Goal: Information Seeking & Learning: Learn about a topic

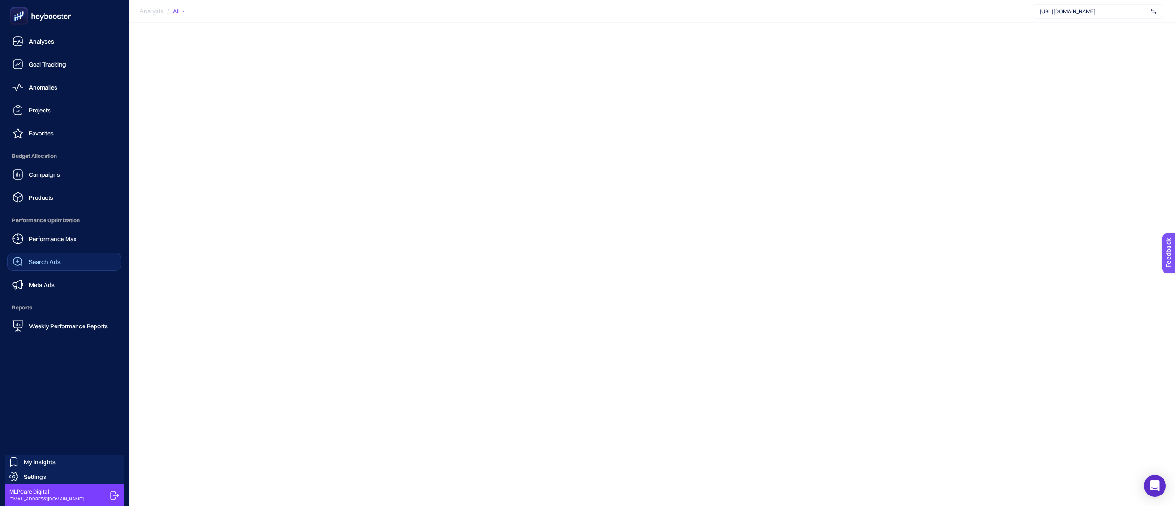
click at [58, 261] on span "Search Ads" at bounding box center [45, 261] width 32 height 7
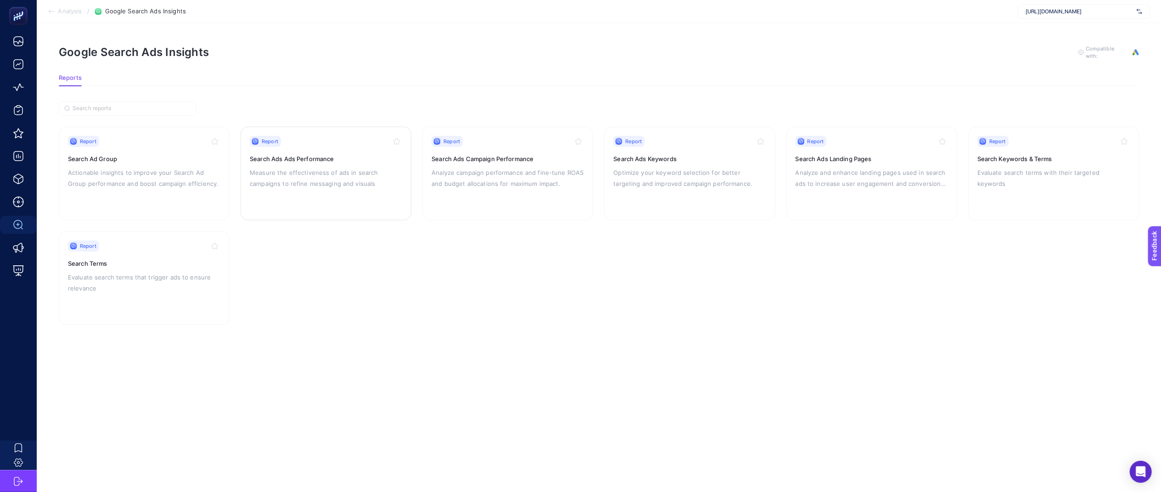
click at [313, 187] on p "Measure the effectiveness of ads in search campaigns to refine messaging and vi…" at bounding box center [326, 178] width 152 height 22
click at [359, 176] on p "Measure the effectiveness of ads in search campaigns to refine messaging and vi…" at bounding box center [326, 178] width 152 height 22
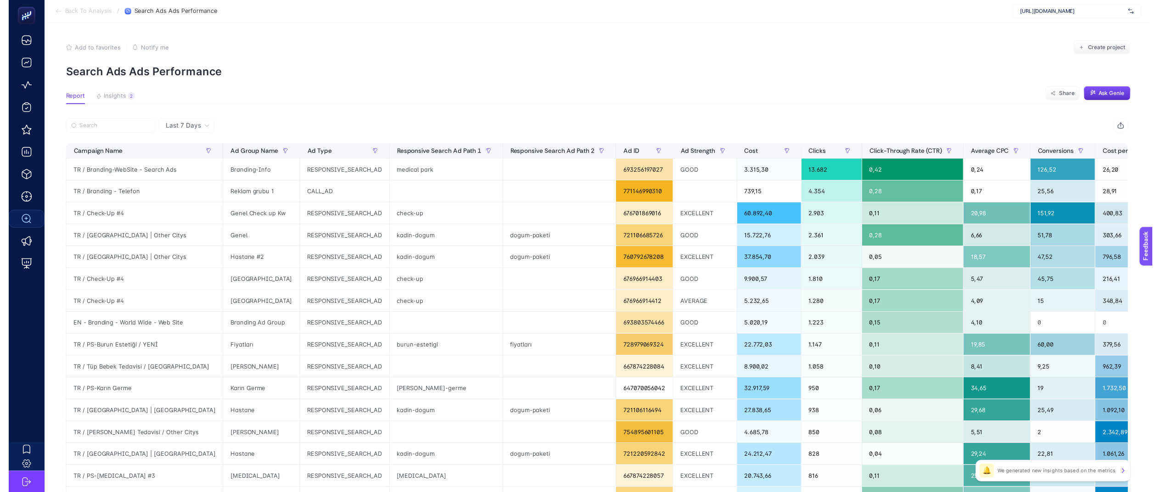
scroll to position [256, 0]
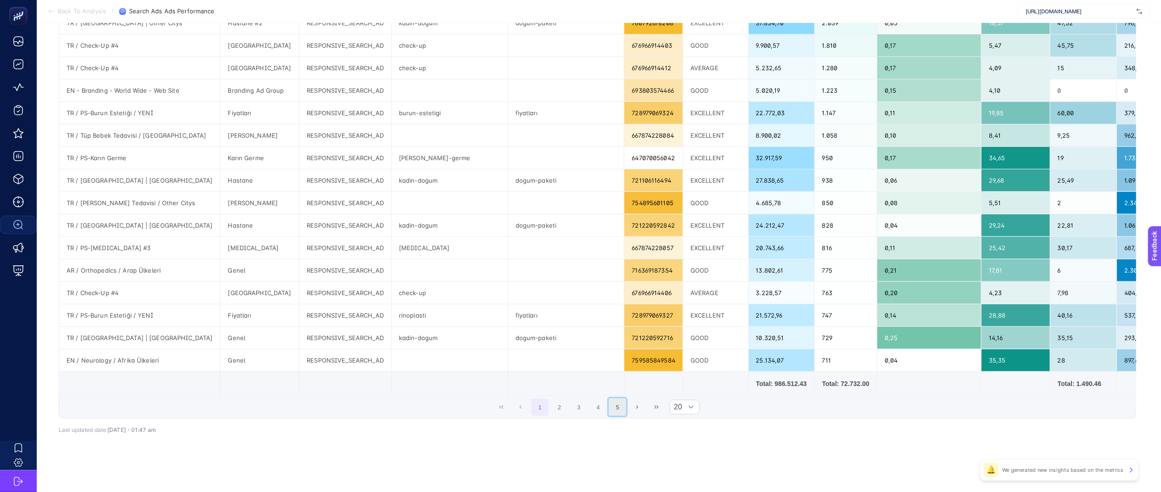
click at [626, 407] on button "5" at bounding box center [617, 407] width 17 height 17
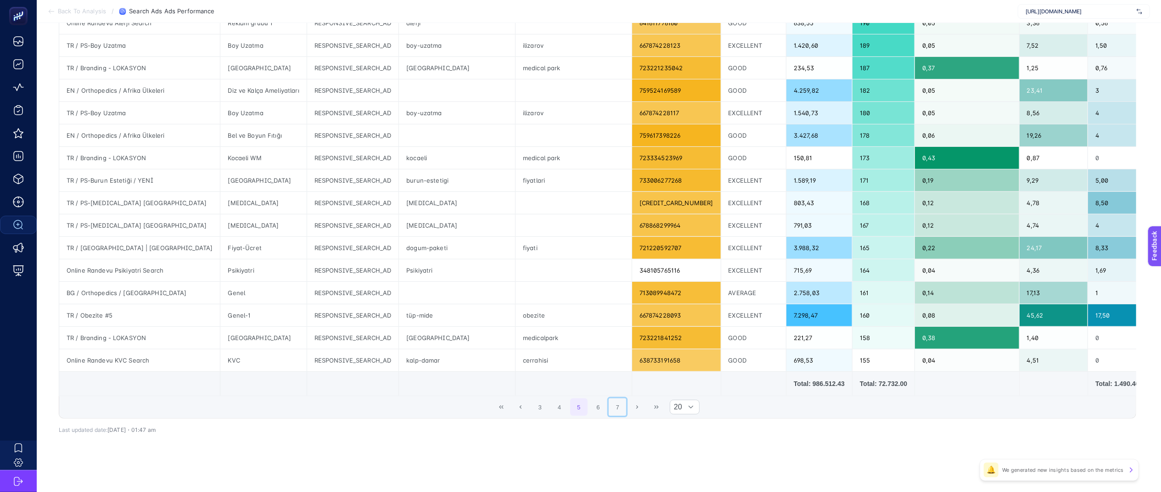
click at [626, 407] on button "7" at bounding box center [617, 407] width 17 height 17
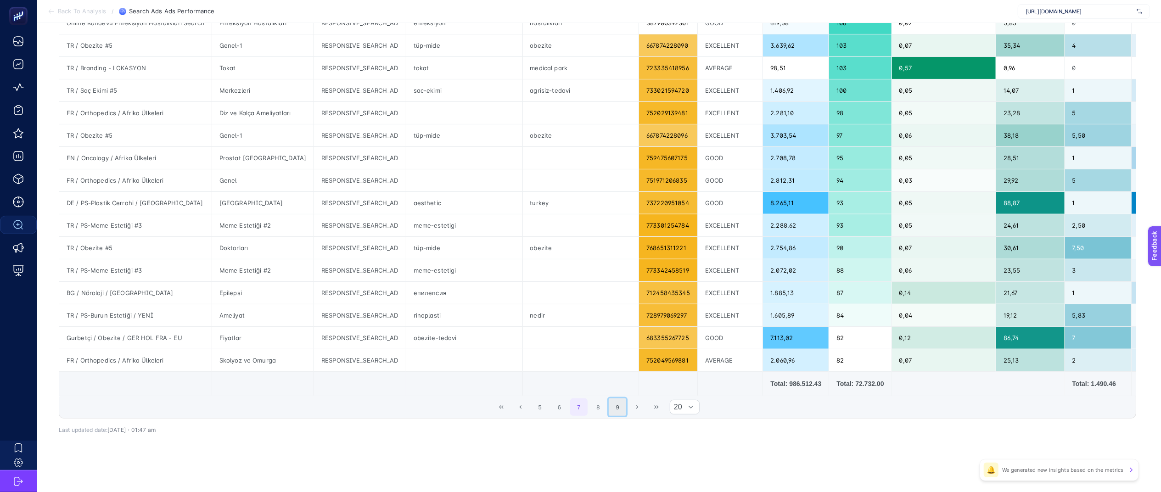
click at [624, 404] on button "9" at bounding box center [617, 407] width 17 height 17
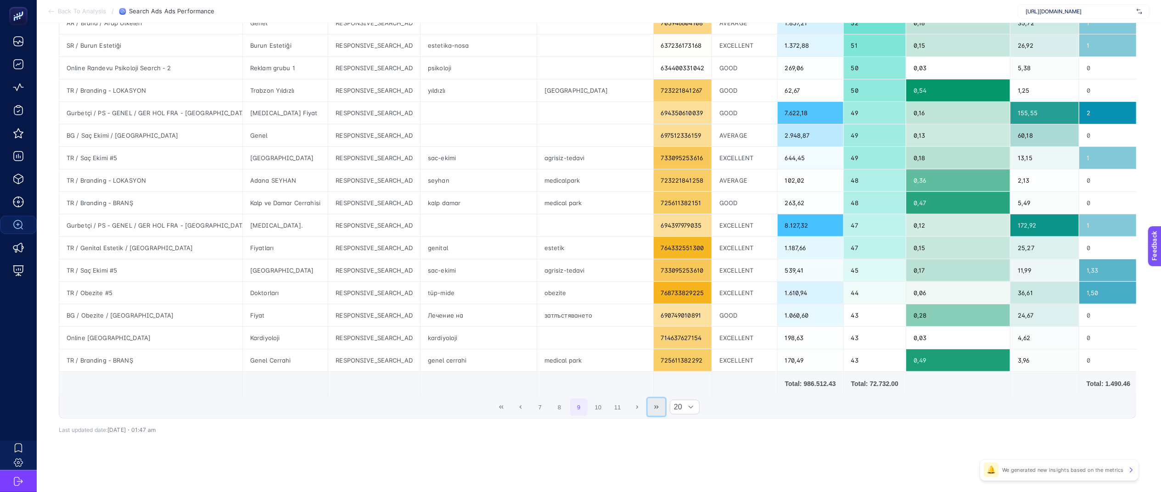
click at [665, 410] on button "Last Page" at bounding box center [656, 407] width 17 height 17
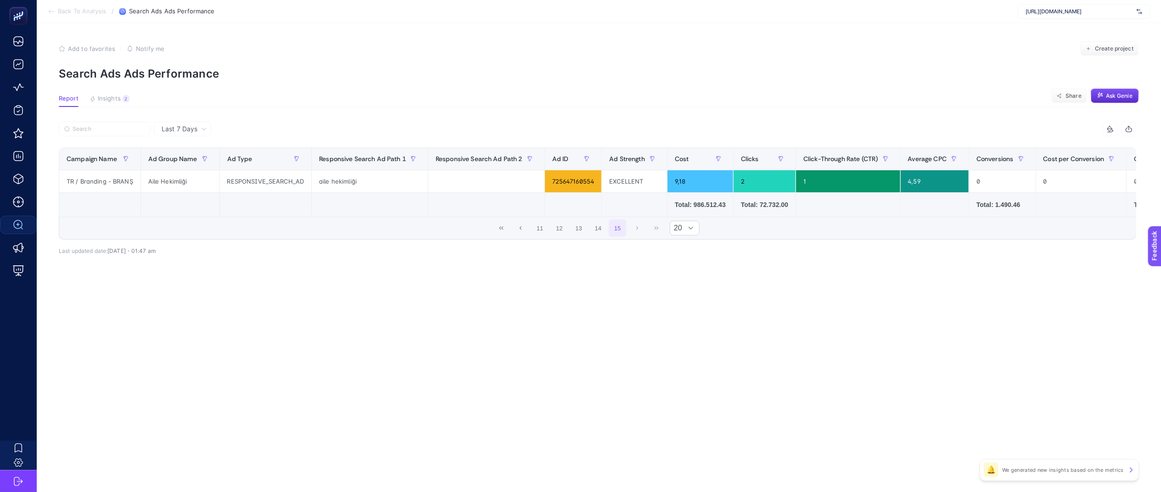
scroll to position [0, 0]
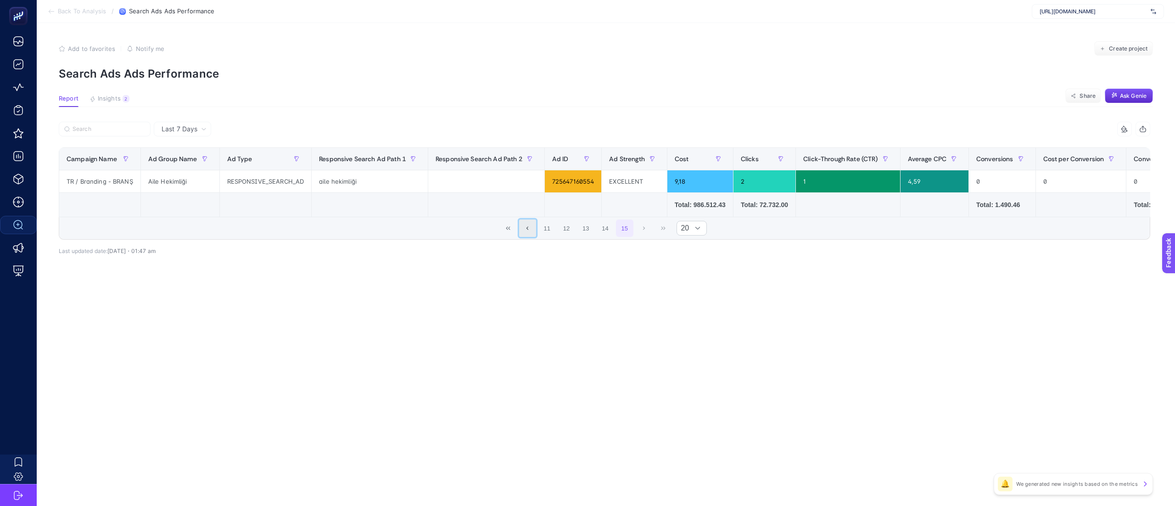
click at [529, 231] on icon "Previous Page" at bounding box center [528, 228] width 6 height 6
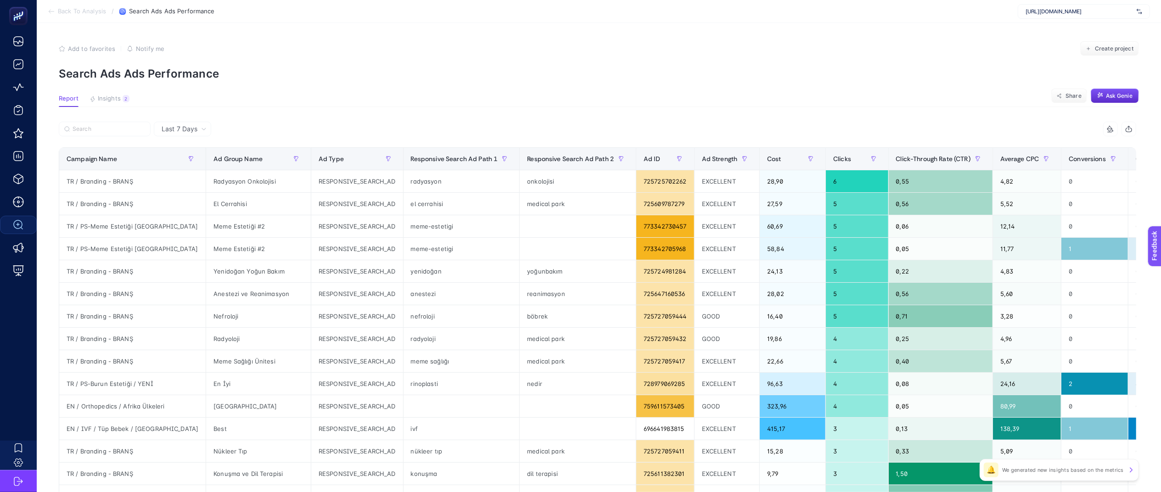
scroll to position [256, 0]
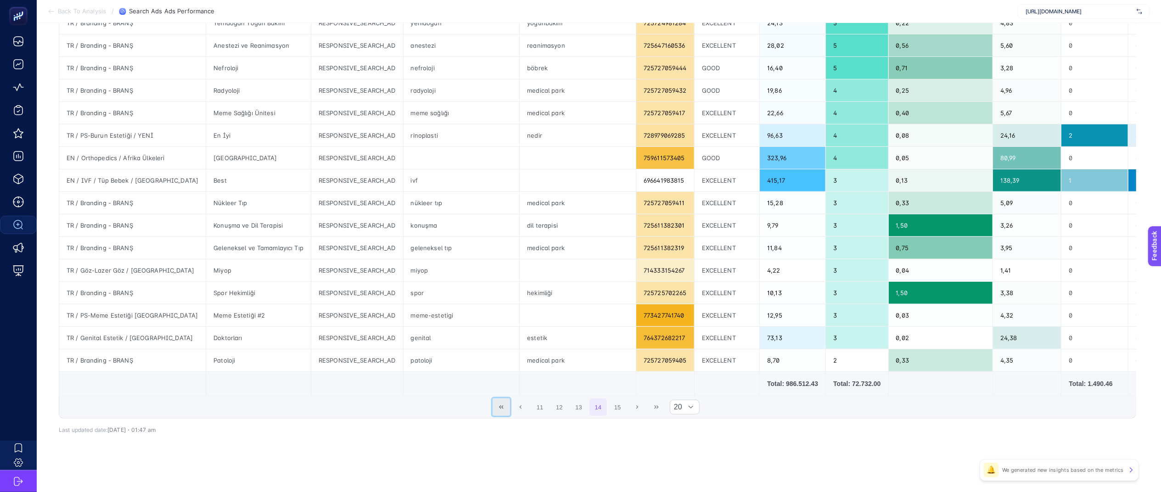
click at [509, 410] on button "First Page" at bounding box center [501, 407] width 17 height 17
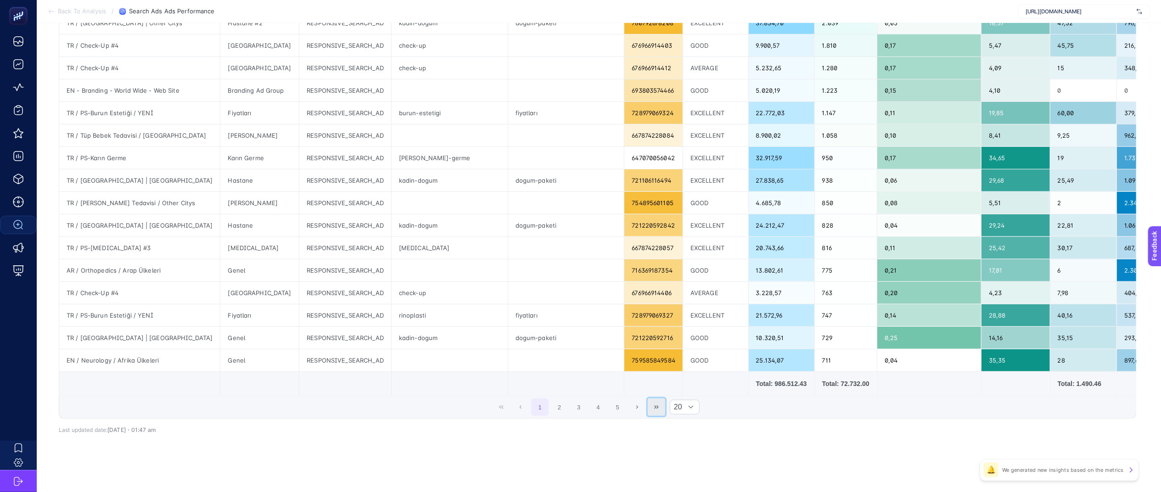
click at [658, 409] on button "Last Page" at bounding box center [656, 407] width 17 height 17
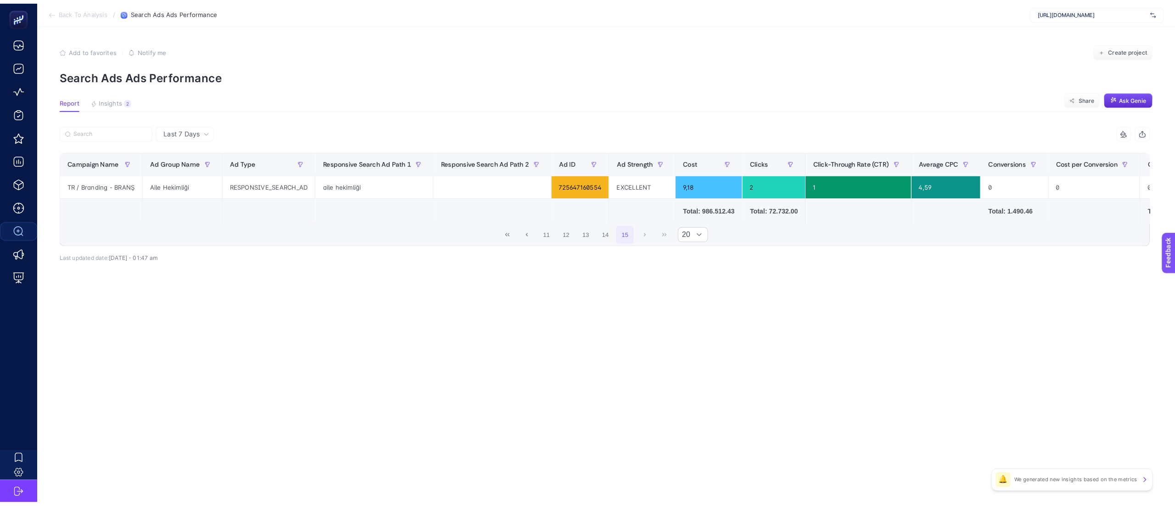
scroll to position [0, 0]
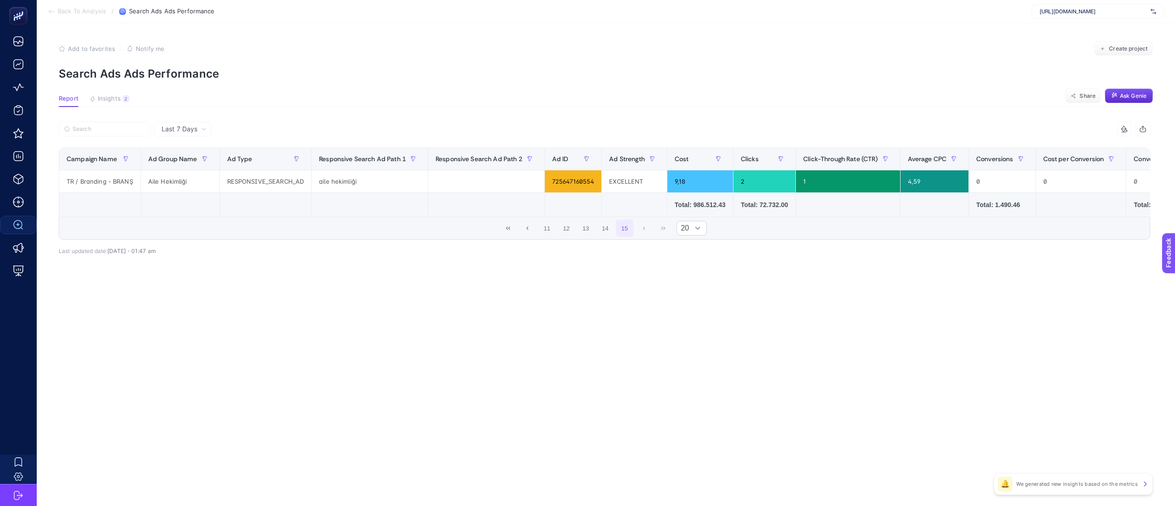
click at [860, 312] on article "Add to favorites false Notify me Create project Search Ads Ads Performance Repo…" at bounding box center [606, 264] width 1139 height 483
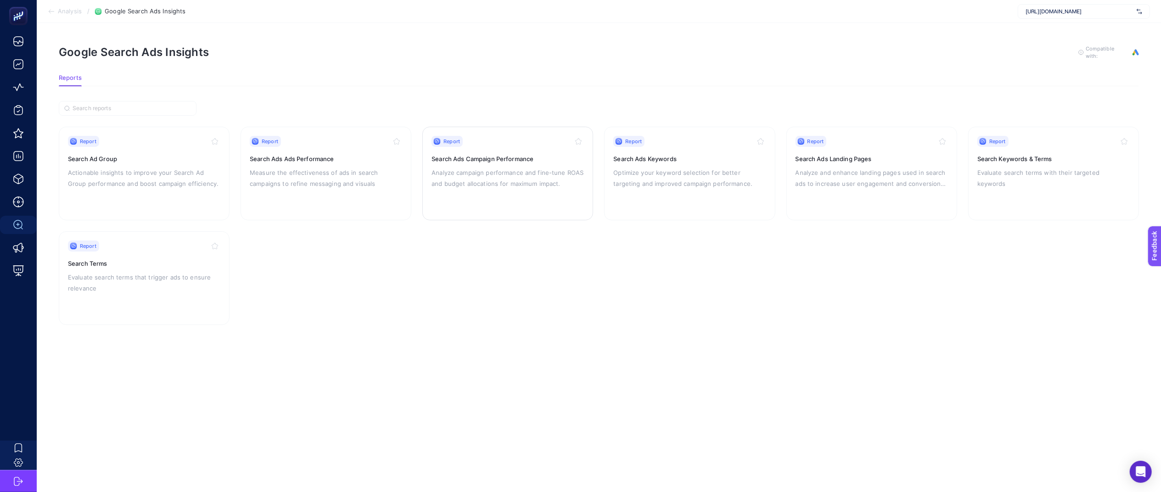
click at [505, 190] on div "Report Search Ads Campaign Performance Analyze campaign performance and fine-tu…" at bounding box center [508, 173] width 152 height 75
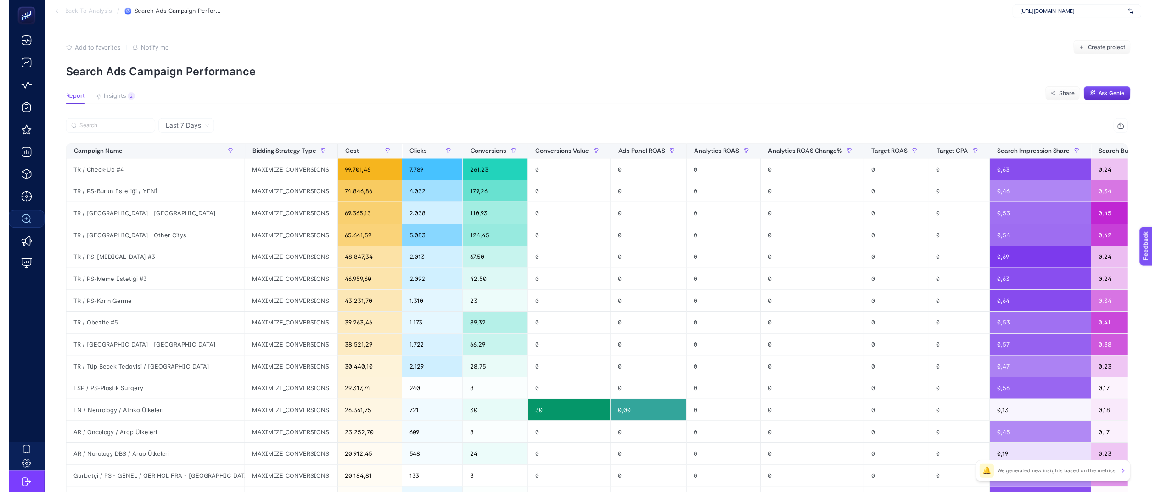
scroll to position [256, 0]
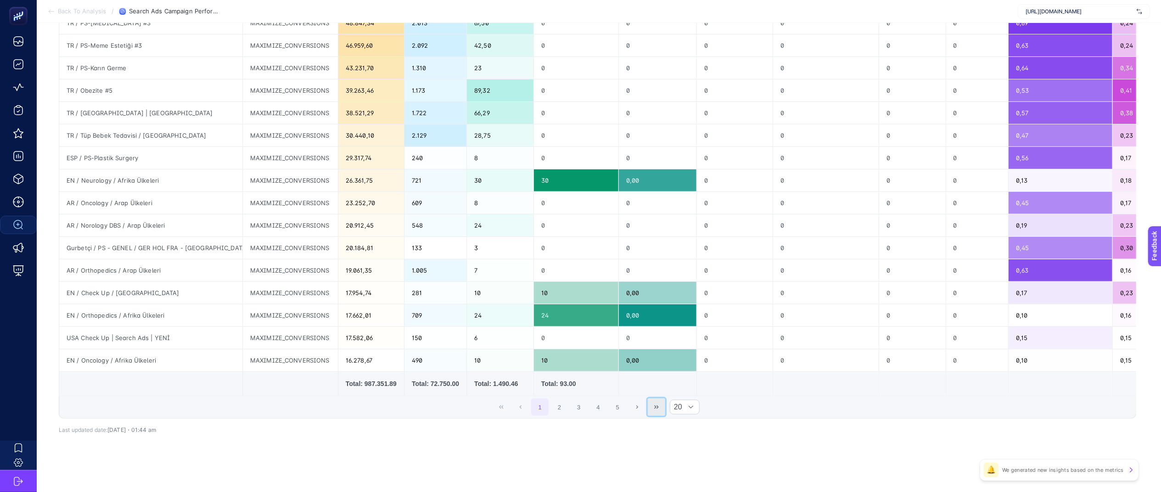
click at [665, 410] on button "Last Page" at bounding box center [656, 407] width 17 height 17
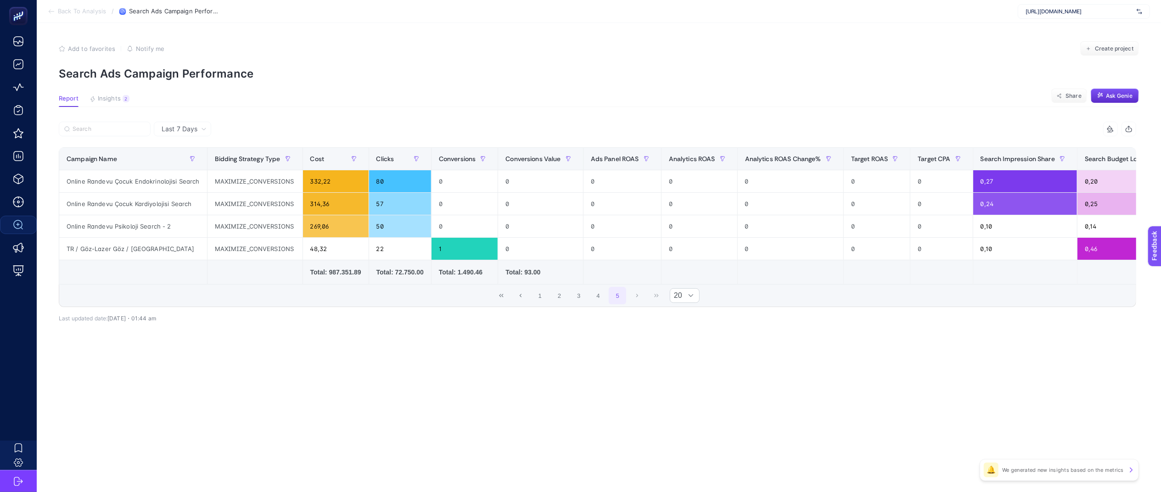
scroll to position [0, 0]
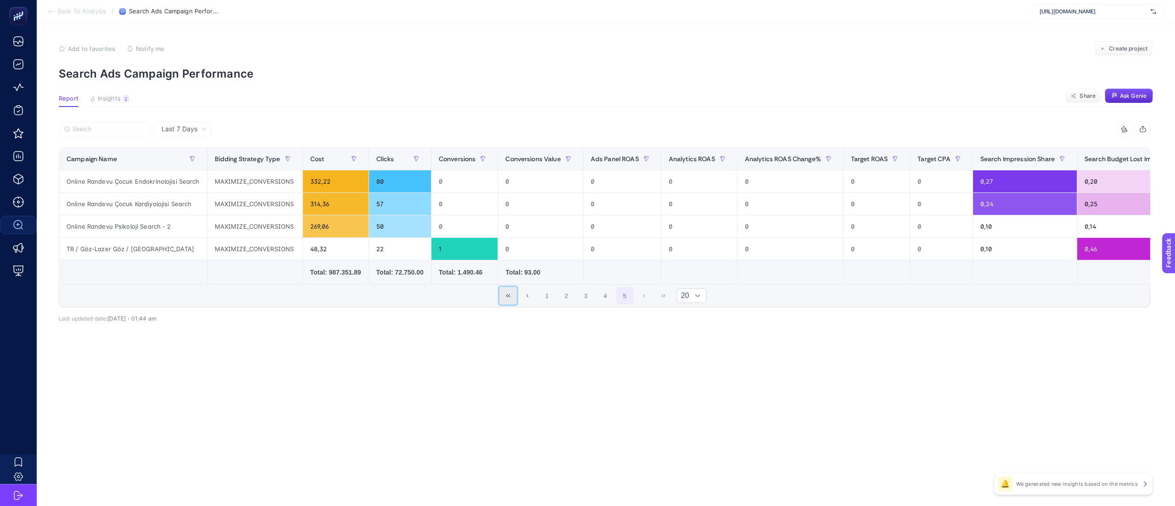
click at [507, 303] on button "First Page" at bounding box center [508, 295] width 17 height 17
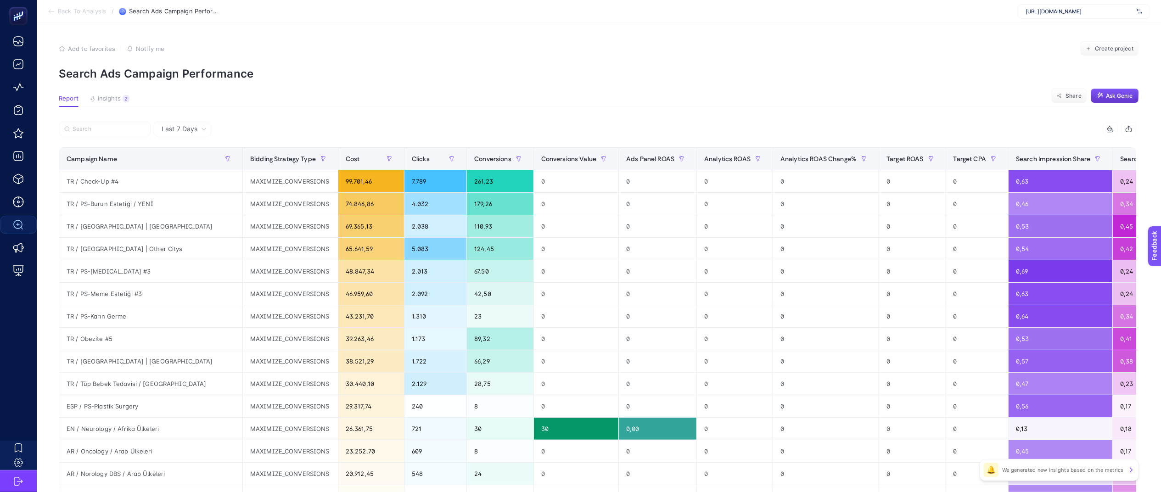
click at [1121, 96] on span "Ask Genie" at bounding box center [1119, 95] width 27 height 7
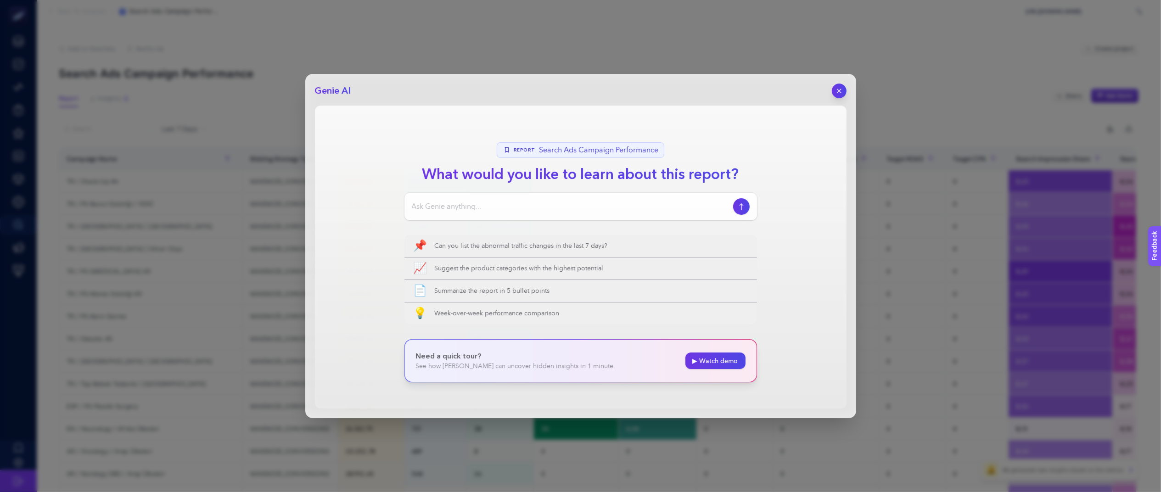
click at [491, 205] on input at bounding box center [571, 206] width 318 height 11
paste input "heybooster genie den ağustos - eylül arası tüm kampanyaların ctr analizini gönd…"
type input "heybooster genie den ağustos - eylül arası tüm kampanyaların ctr analizini gönd…"
drag, startPoint x: 467, startPoint y: 203, endPoint x: 271, endPoint y: 202, distance: 196.1
click at [271, 202] on div "Genie AI Report Search Ads Campaign Performance What would you like to learn ab…" at bounding box center [580, 246] width 1161 height 492
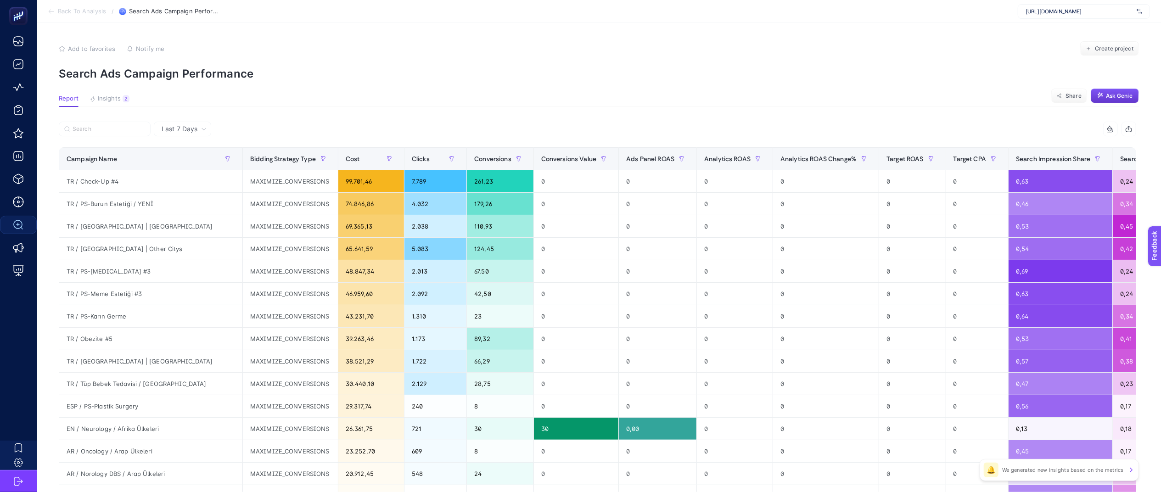
click at [1130, 98] on span "Ask Genie" at bounding box center [1119, 95] width 27 height 7
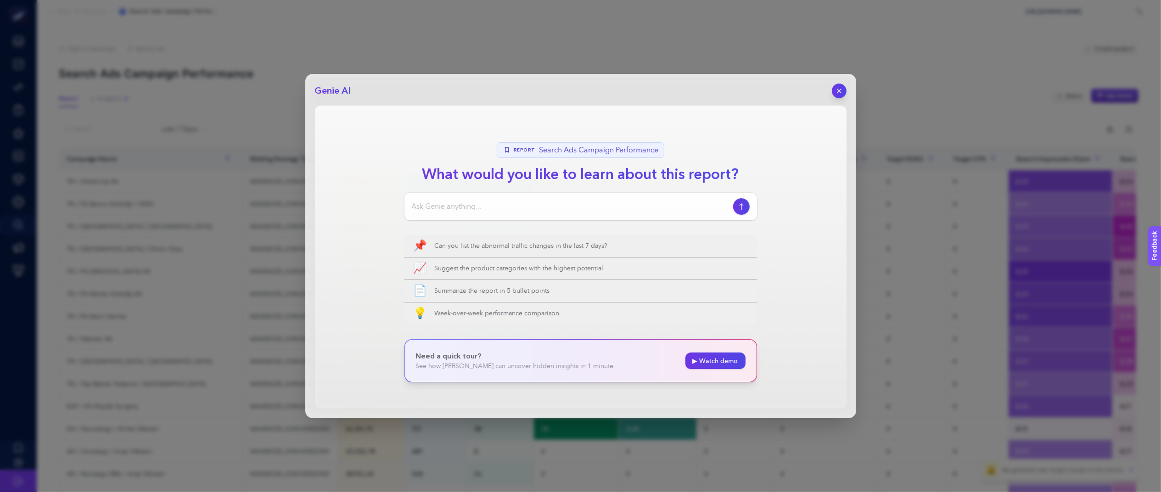
click at [452, 219] on div at bounding box center [580, 207] width 353 height 28
click at [461, 214] on div at bounding box center [580, 207] width 353 height 28
click at [450, 208] on input at bounding box center [571, 206] width 318 height 11
paste input "heybooster genie den ağustos - eylül arası tüm kampanyaların ctr analizini gönd…"
drag, startPoint x: 428, startPoint y: 208, endPoint x: 395, endPoint y: 213, distance: 33.4
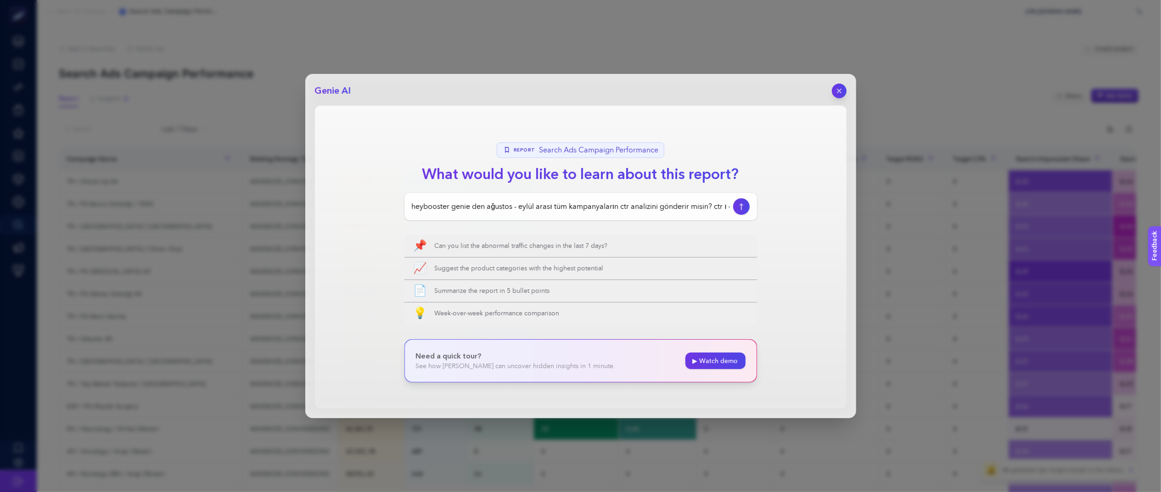
click at [395, 213] on section "Report Search Ads Campaign Performance What would you like to learn about this …" at bounding box center [581, 257] width 532 height 303
click at [455, 208] on input "heybooster genie den ağustos - eylül arası tüm kampanyaların ctr analizini gönd…" at bounding box center [571, 206] width 318 height 11
drag, startPoint x: 487, startPoint y: 209, endPoint x: 334, endPoint y: 221, distance: 152.9
click at [334, 221] on section "Report Search Ads Campaign Performance What would you like to learn about this …" at bounding box center [581, 257] width 532 height 303
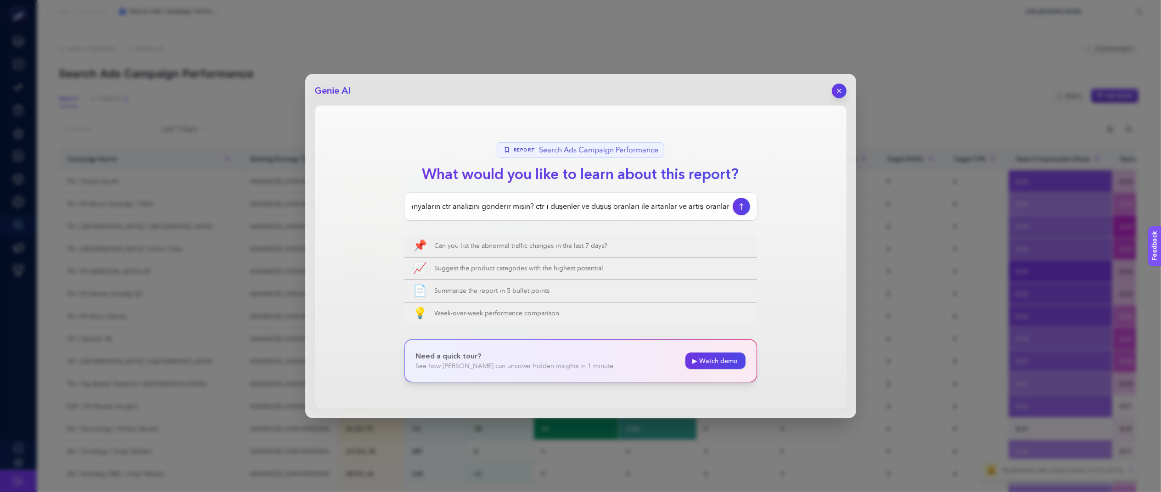
type input "ağustos - eylül arası tüm kampanyaların ctr analizini gönderir misin? ctr ı düş…"
click at [738, 208] on icon "button" at bounding box center [741, 206] width 10 height 7
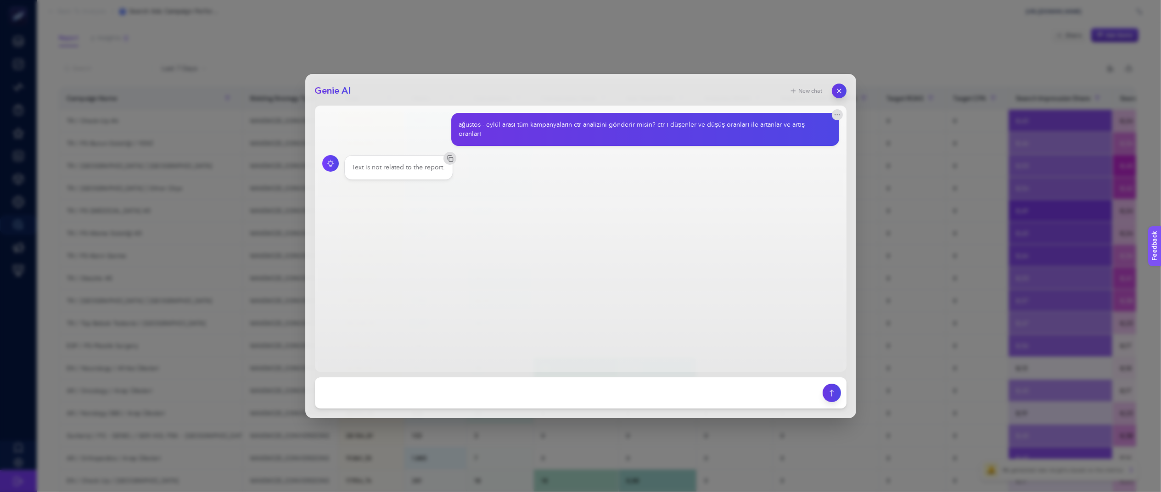
scroll to position [0, 0]
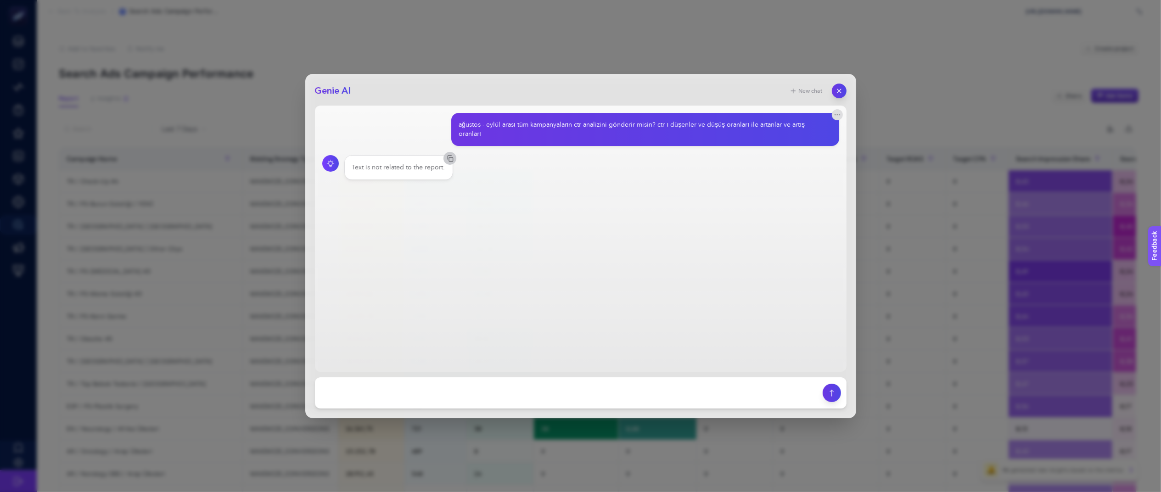
click at [450, 164] on button "button" at bounding box center [450, 158] width 13 height 13
click at [393, 169] on div "Text is not related to the report." at bounding box center [398, 167] width 93 height 9
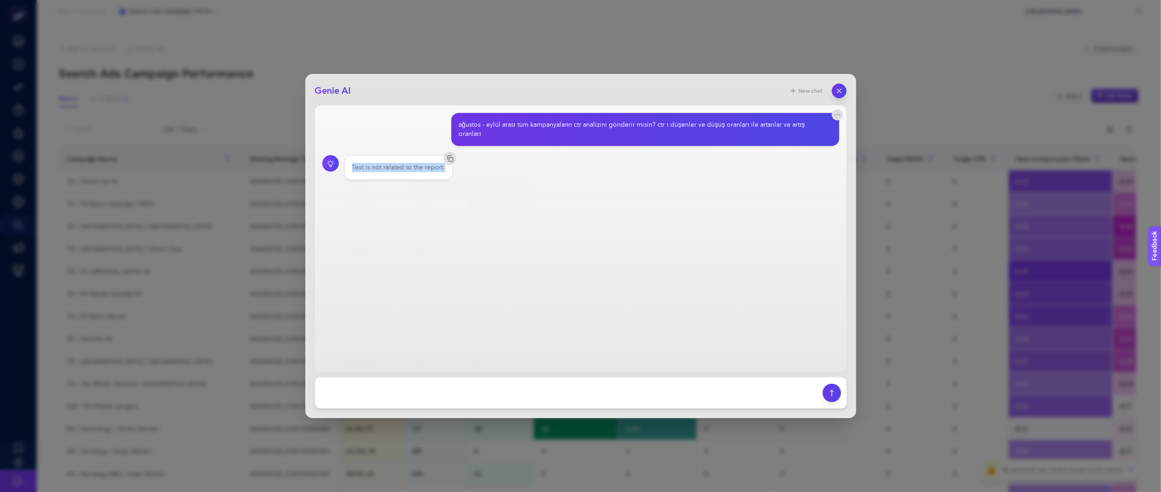
copy section "Text is not related to the report."
click at [491, 394] on textarea at bounding box center [568, 393] width 497 height 20
paste textarea "Text is not related to the report."
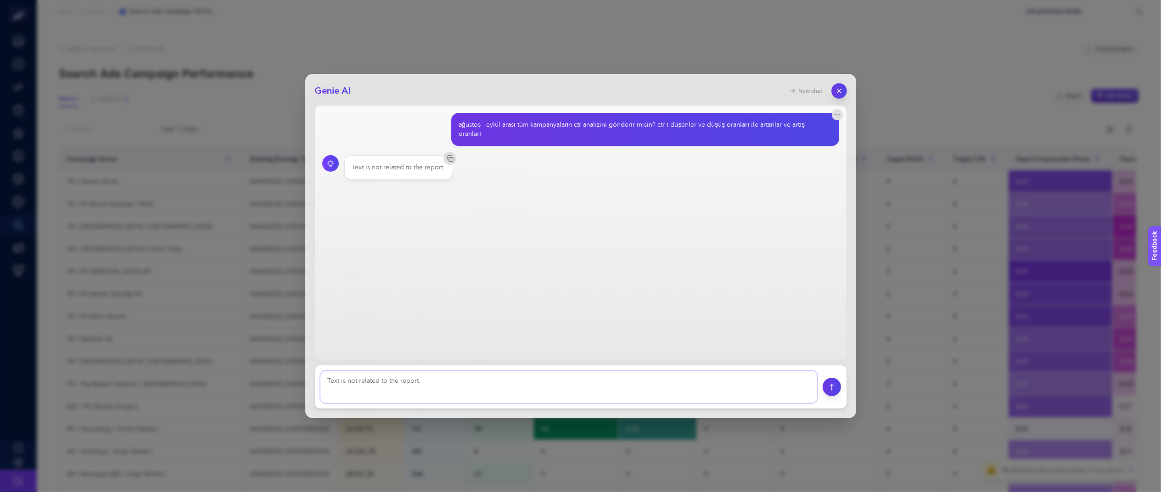
type textarea "Text is not related to the report."
click at [840, 88] on icon "button" at bounding box center [839, 91] width 8 height 8
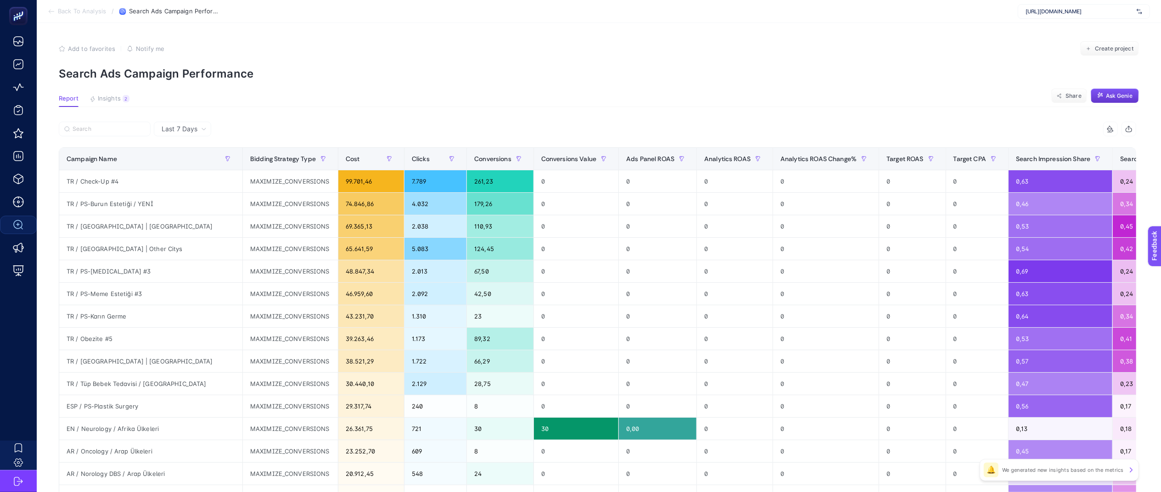
click at [197, 128] on div "Last 7 Days" at bounding box center [184, 129] width 52 height 6
click at [189, 164] on li "Last 30 Days" at bounding box center [183, 165] width 52 height 17
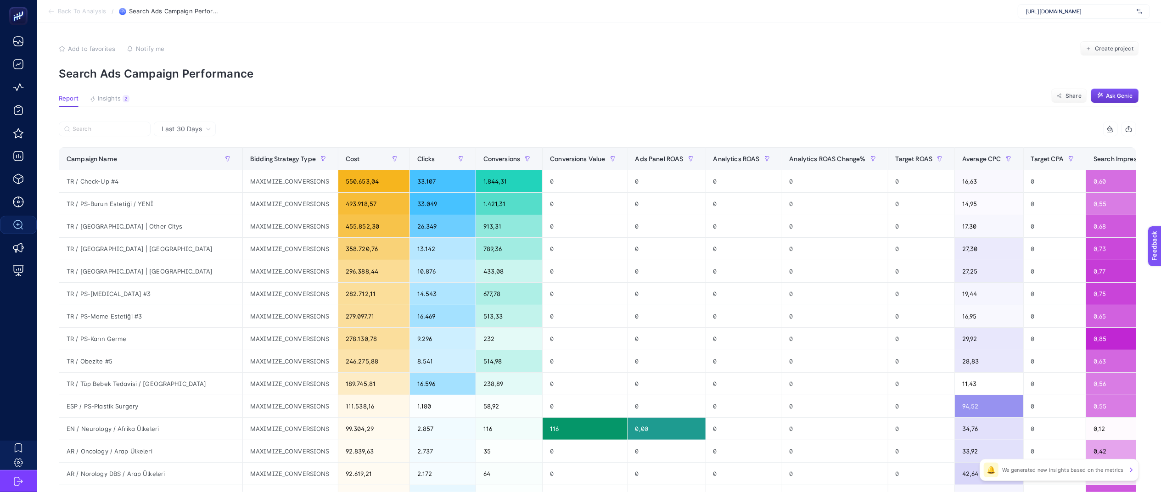
click at [1123, 92] on span "Ask Genie" at bounding box center [1119, 95] width 27 height 7
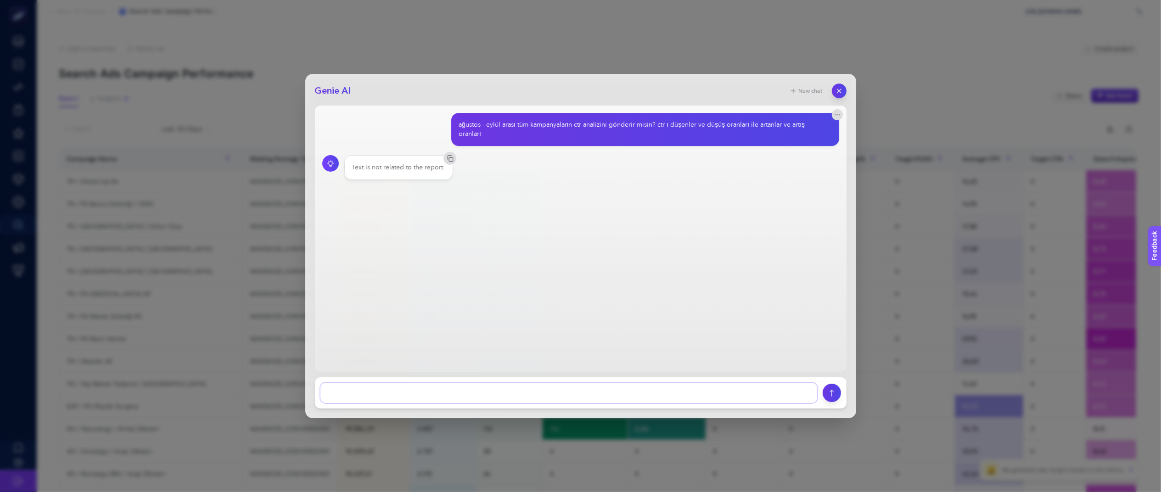
click at [467, 394] on textarea at bounding box center [568, 393] width 497 height 20
paste textarea "Text is not related to the report."
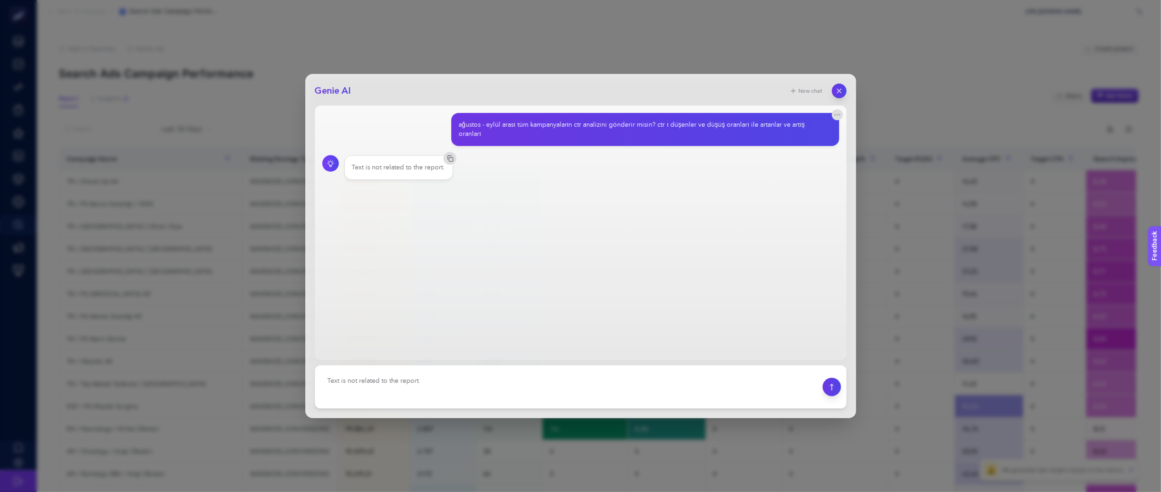
click at [599, 126] on div "ağustos - eylül arası tüm kampanyaların ctr analizini gönderir misin? ctr ı düş…" at bounding box center [642, 129] width 366 height 18
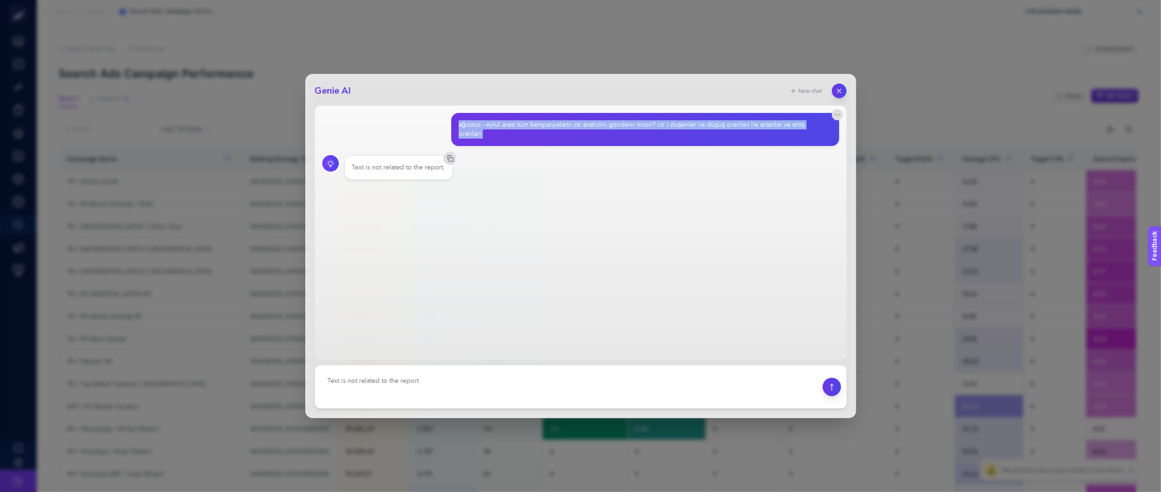
click at [599, 126] on div "ağustos - eylül arası tüm kampanyaların ctr analizini gönderir misin? ctr ı düş…" at bounding box center [642, 129] width 366 height 18
copy section "ağustos - eylül arası tüm kampanyaların ctr analizini gönderir misin? ctr ı düş…"
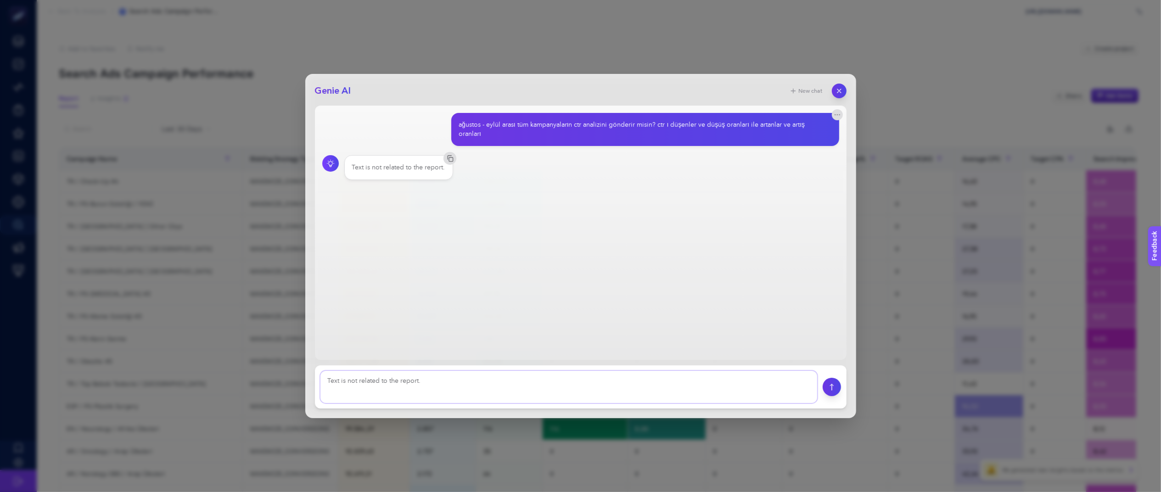
click at [397, 379] on textarea at bounding box center [568, 387] width 497 height 32
paste textarea "ağustos - eylül arası tüm kampanyaların ctr analizini gönderir misin? ctr ı düş…"
click at [452, 383] on textarea at bounding box center [568, 388] width 497 height 29
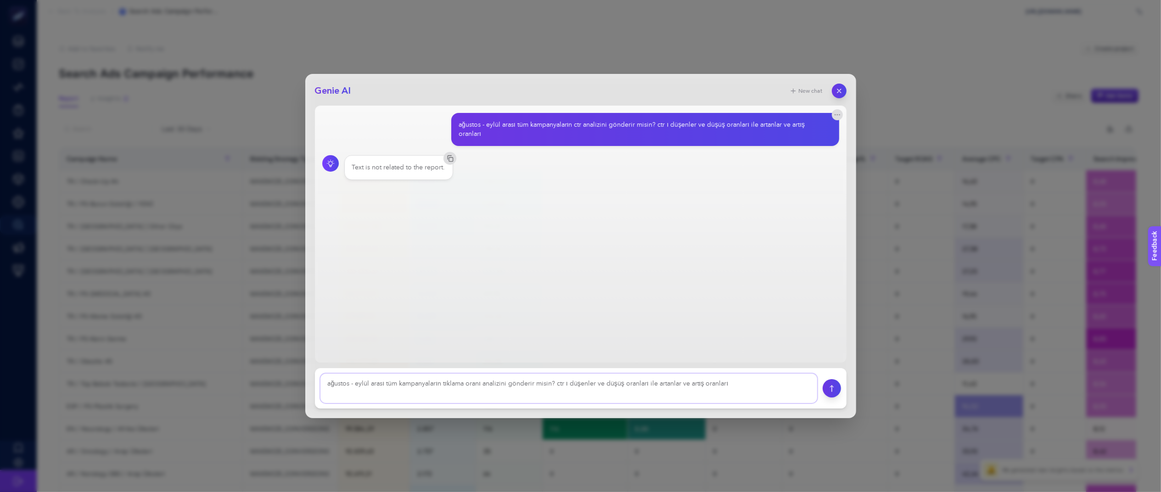
click at [507, 385] on textarea at bounding box center [568, 388] width 497 height 29
click at [443, 386] on textarea at bounding box center [568, 388] width 497 height 29
click at [400, 383] on textarea at bounding box center [568, 388] width 497 height 29
type textarea "ağustos - eylül arası kampanyaların tıklama oranı analizini gönderir misin? ctr…"
click at [537, 391] on textarea at bounding box center [568, 388] width 497 height 29
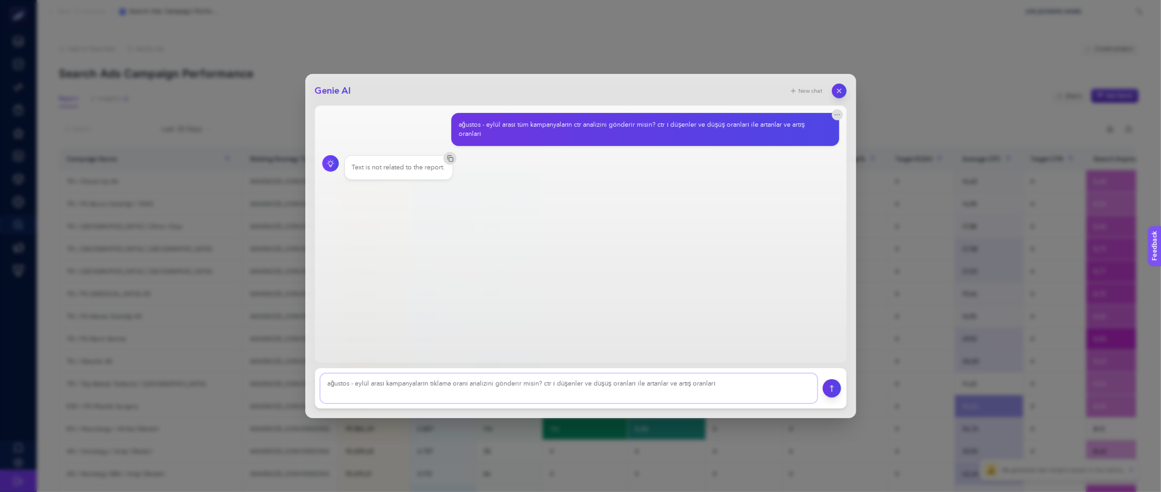
click at [604, 382] on textarea at bounding box center [568, 388] width 497 height 29
click at [675, 376] on textarea at bounding box center [568, 388] width 497 height 29
click at [726, 382] on textarea at bounding box center [568, 388] width 497 height 29
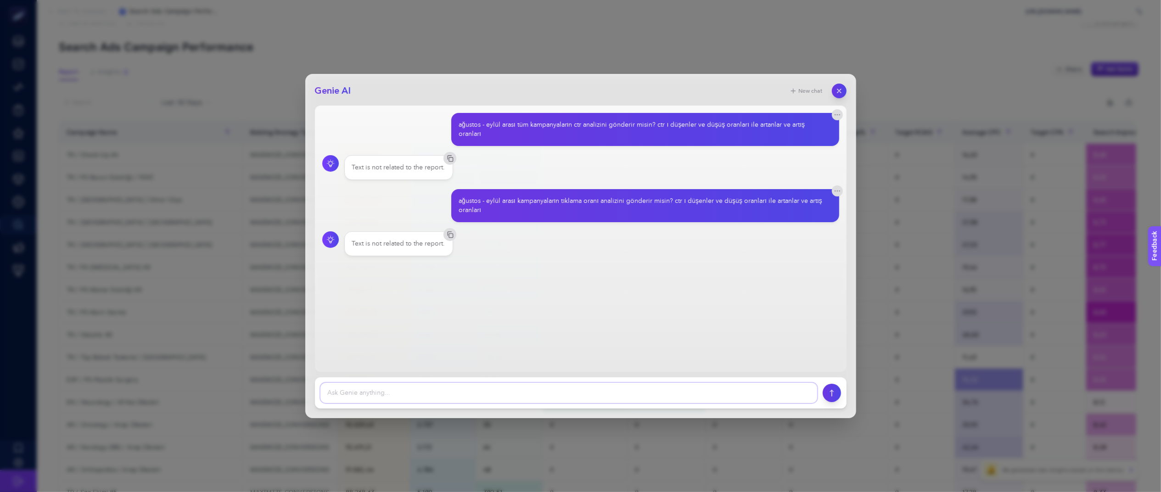
scroll to position [7, 0]
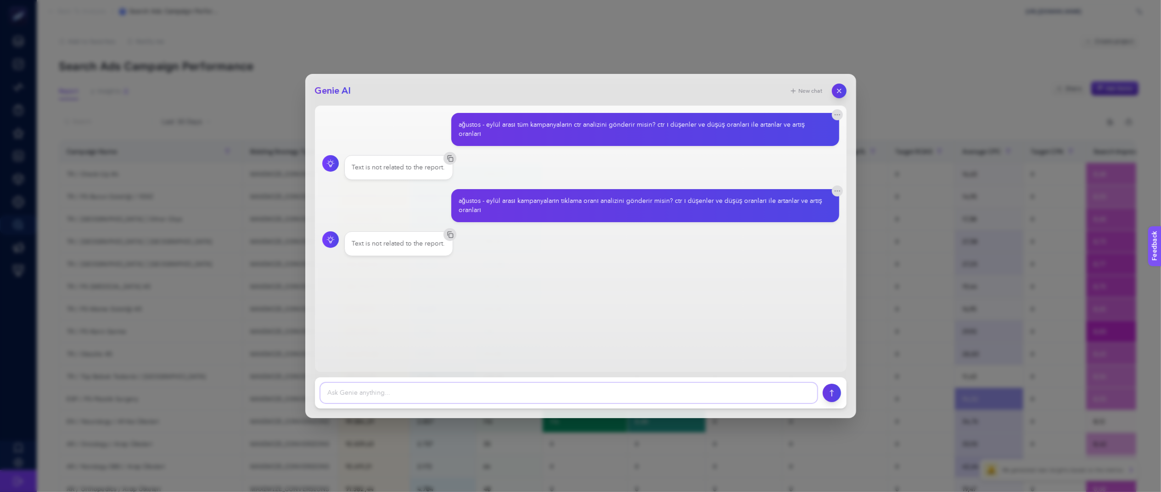
click at [410, 389] on textarea at bounding box center [568, 393] width 497 height 20
paste textarea "ağustos - eylül arası tüm kampanyaların ctr analizini gönderir misin? ctr ı düş…"
type textarea "ağustos - eylül arası tüm kampanyaların ctr analizini gönderir misin?"
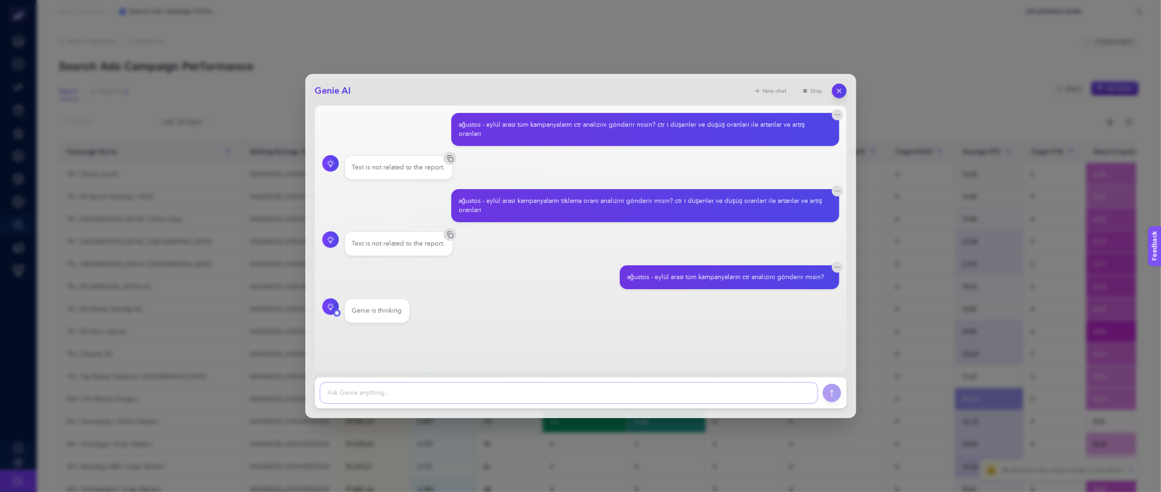
click at [477, 398] on textarea at bounding box center [568, 393] width 497 height 20
click at [835, 90] on icon "button" at bounding box center [839, 91] width 8 height 8
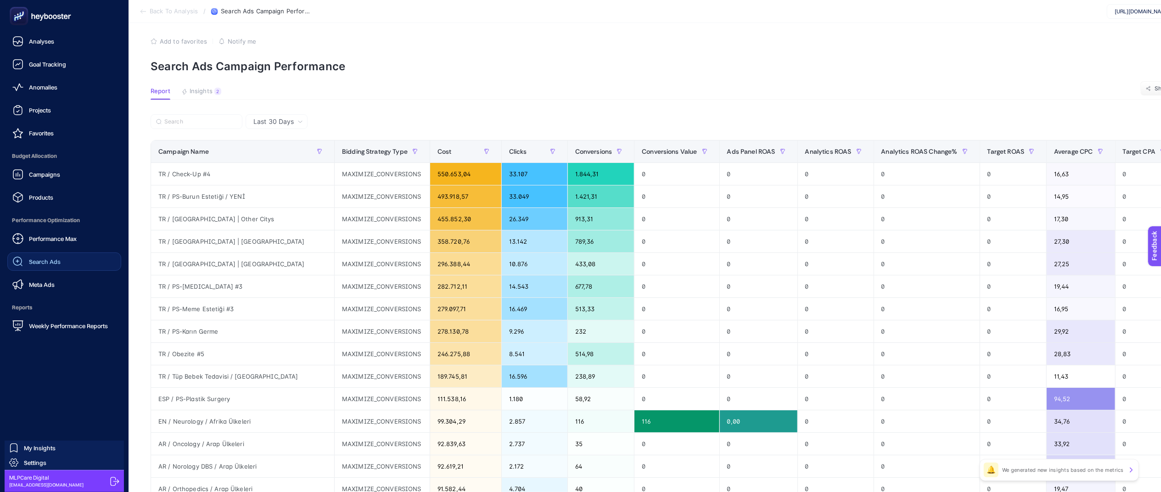
click at [39, 264] on span "Search Ads" at bounding box center [45, 261] width 32 height 7
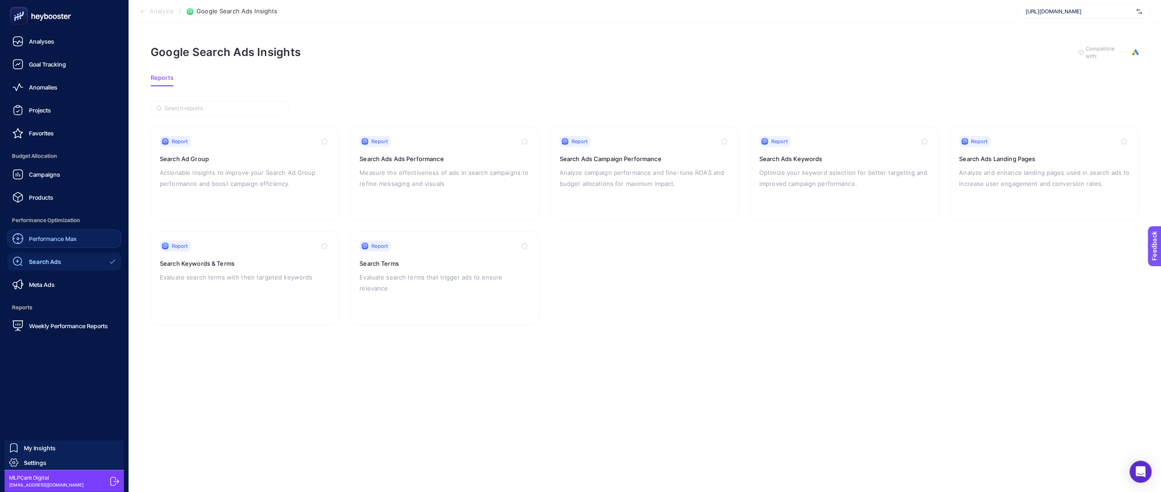
click at [70, 246] on link "Performance Max" at bounding box center [64, 239] width 114 height 18
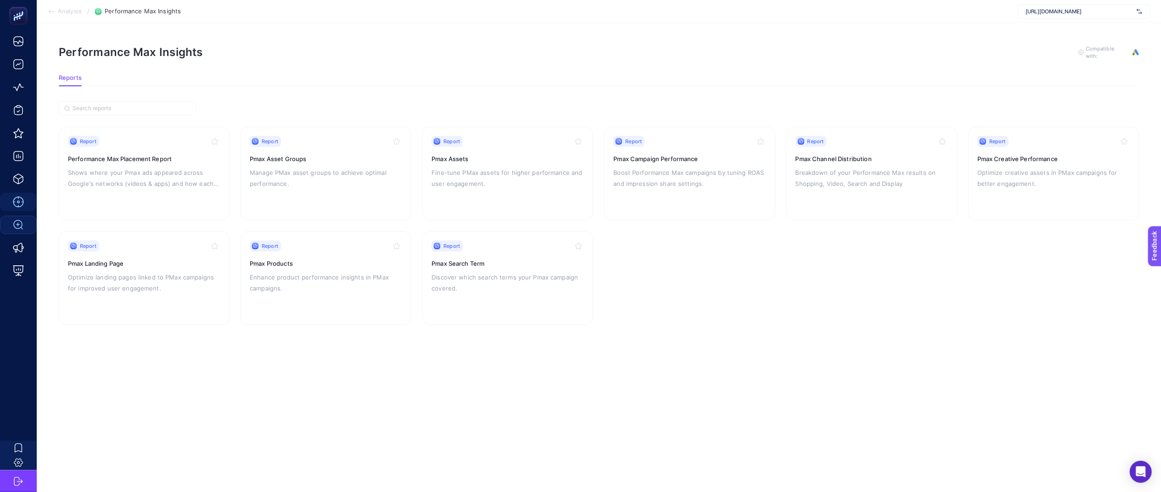
click at [408, 409] on article "Performance Max Insights To get quality results from this analysis, we recommen…" at bounding box center [599, 257] width 1124 height 469
click at [496, 354] on article "Performance Max Insights To get quality results from this analysis, we recommen…" at bounding box center [599, 257] width 1124 height 469
click at [870, 315] on section "Report Performance Max Placement Report Shows where your Pmax ads appeared acro…" at bounding box center [599, 226] width 1080 height 198
click at [491, 183] on p "Fine-tune PMax assets for higher performance and user engagement." at bounding box center [508, 178] width 152 height 22
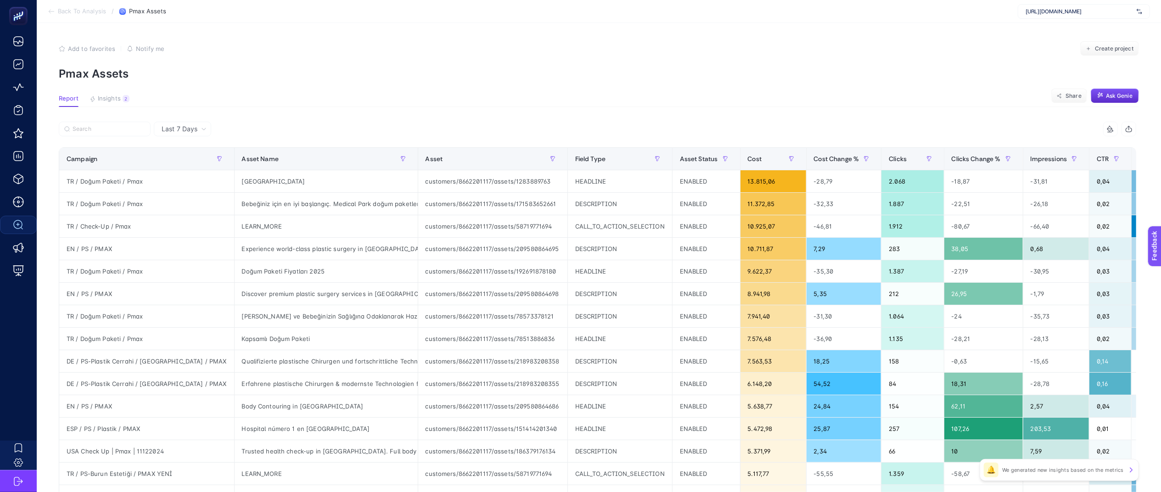
click at [186, 134] on div "Last 7 Days" at bounding box center [182, 129] width 57 height 15
click at [190, 129] on span "Last 7 Days" at bounding box center [180, 128] width 36 height 9
click at [194, 130] on span "Last 7 Days" at bounding box center [180, 128] width 36 height 9
click at [188, 167] on li "Last 30 Days" at bounding box center [183, 165] width 52 height 17
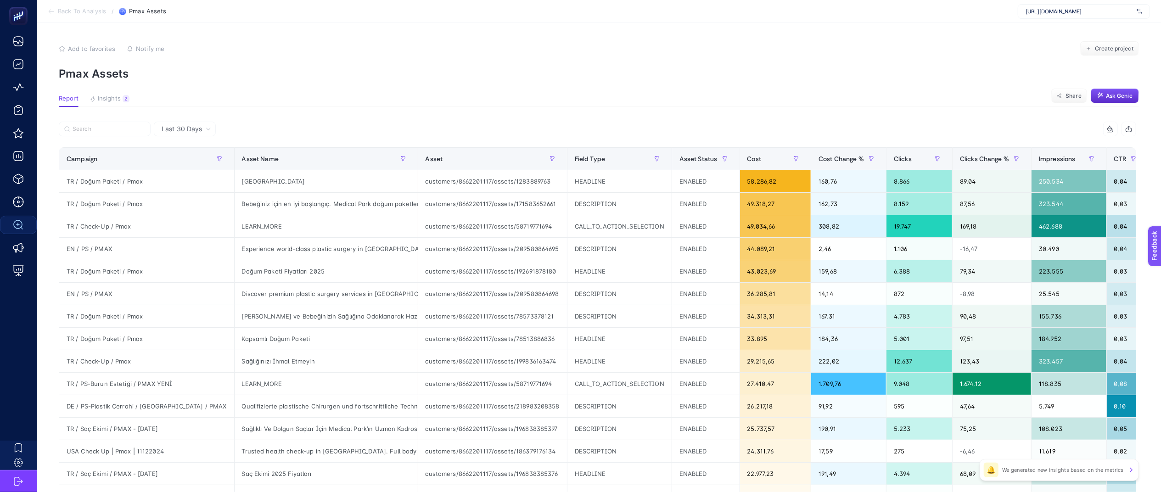
click at [1134, 103] on section "Report Insights 2 We generated new insights based on the metrics Share Ask Genie" at bounding box center [599, 101] width 1080 height 12
click at [1133, 93] on span "Ask Genie" at bounding box center [1119, 95] width 27 height 7
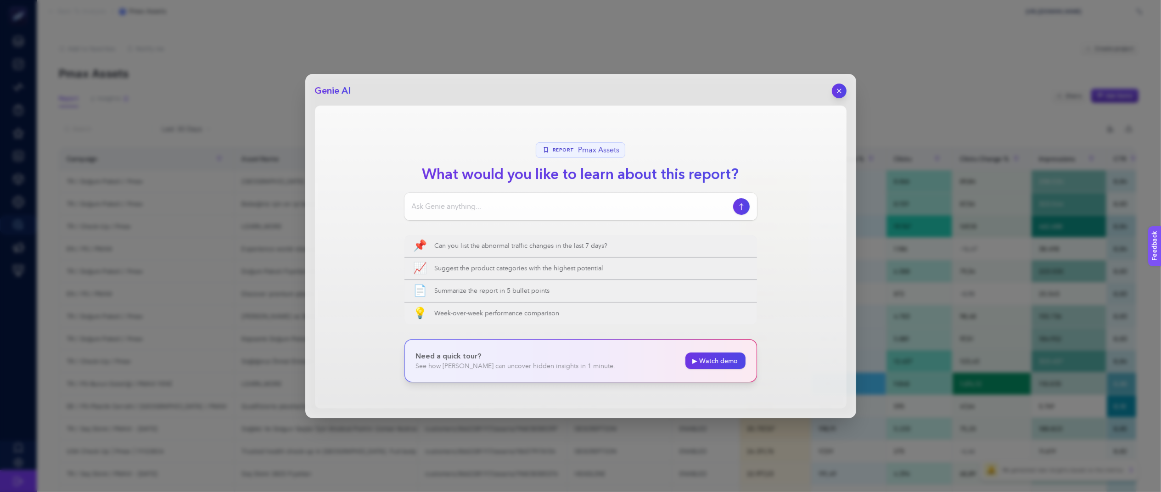
click at [489, 212] on input at bounding box center [571, 206] width 318 height 11
click at [611, 203] on input "son [DEMOGRAPHIC_DATA] gün tıklama oranı değişimlerini bana ver" at bounding box center [571, 206] width 318 height 11
type input "son [DEMOGRAPHIC_DATA] gün tıklama oranı değişimlerini bana ver"
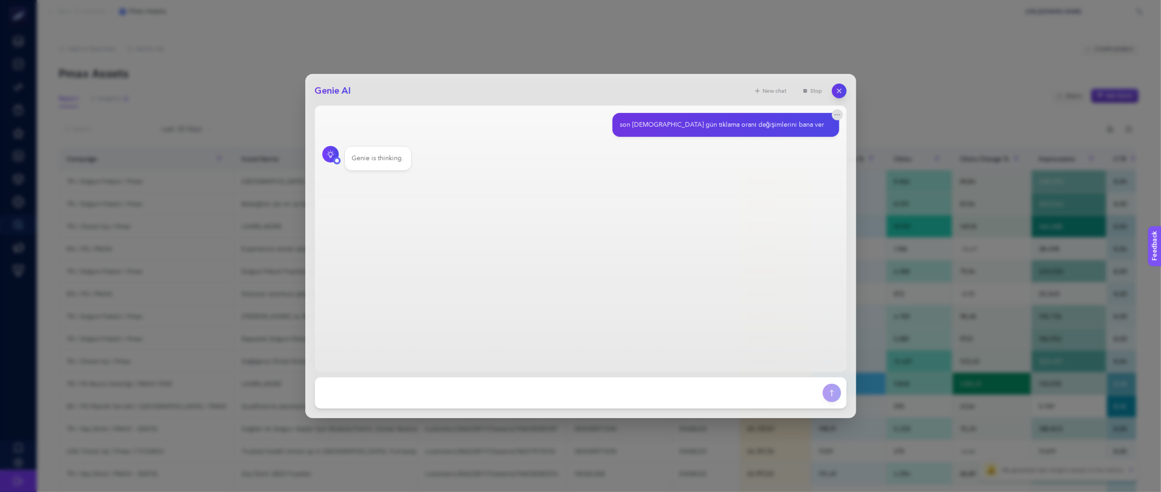
click at [611, 203] on main "son [DEMOGRAPHIC_DATA] gün tıklama oranı değişimlerini bana ver Genie is thinki…" at bounding box center [581, 239] width 532 height 266
click at [591, 258] on main "son [DEMOGRAPHIC_DATA] gün tıklama oranı değişimlerini bana ver Genie is thinki…" at bounding box center [581, 239] width 532 height 266
click at [579, 252] on main "son [DEMOGRAPHIC_DATA] gün tıklama oranı değişimlerini bana ver Genie is thinki…" at bounding box center [581, 239] width 532 height 266
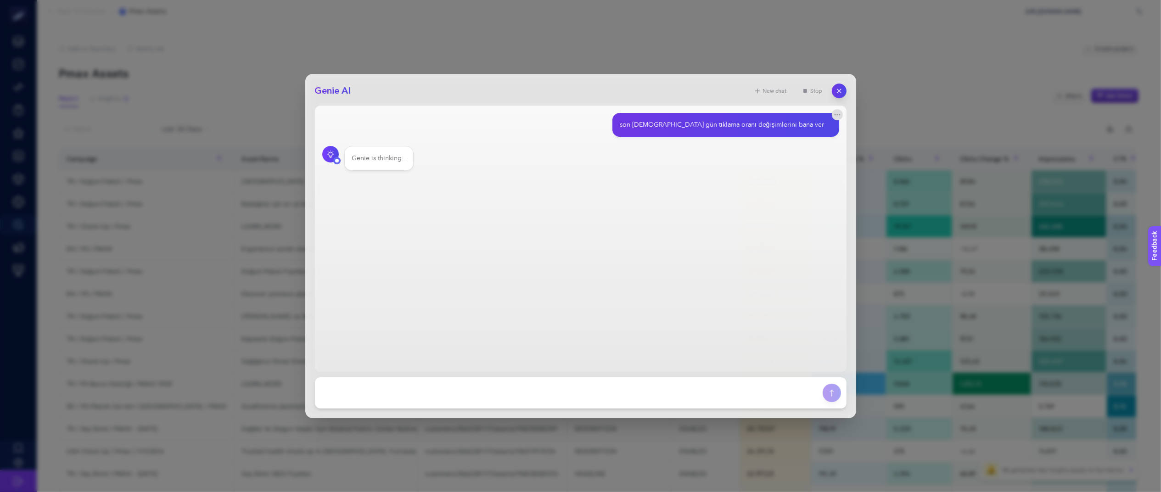
click at [579, 252] on main "son [DEMOGRAPHIC_DATA] gün tıklama oranı değişimlerini bana ver Genie is thinki…" at bounding box center [581, 239] width 532 height 266
click at [584, 244] on main "son [DEMOGRAPHIC_DATA] gün tıklama oranı değişimlerini bana ver Genie is thinki…" at bounding box center [581, 239] width 532 height 266
click at [381, 217] on button "Try Again" at bounding box center [374, 214] width 47 height 13
click at [845, 84] on div "New chat Stop" at bounding box center [797, 91] width 98 height 15
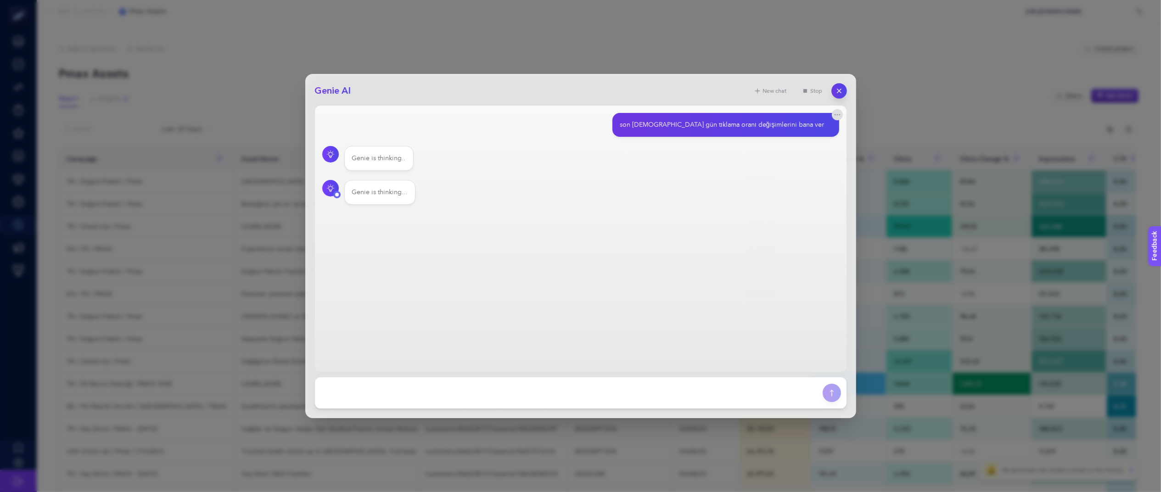
click at [842, 87] on icon "button" at bounding box center [839, 91] width 8 height 8
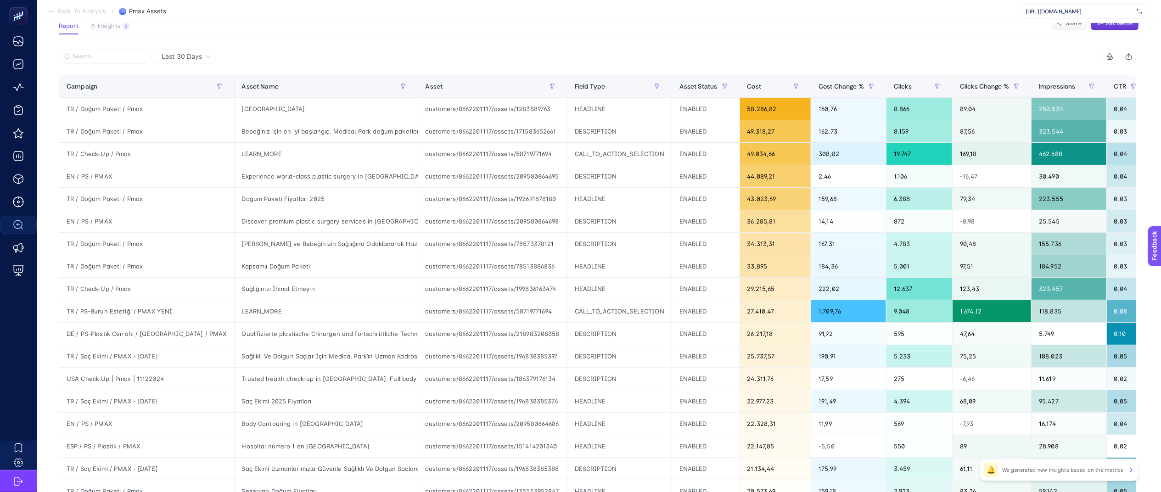
scroll to position [256, 0]
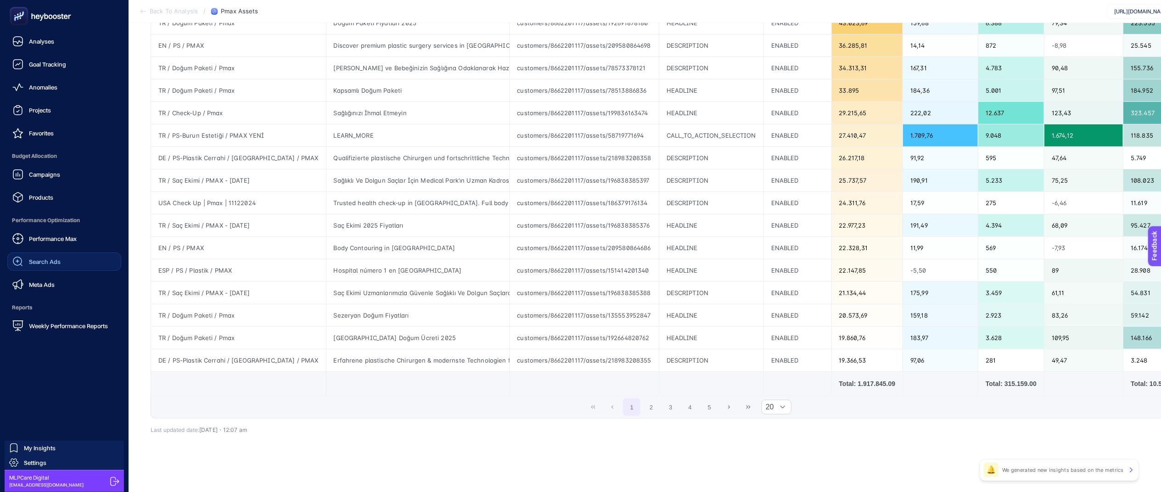
click at [51, 256] on div "Search Ads" at bounding box center [36, 261] width 48 height 11
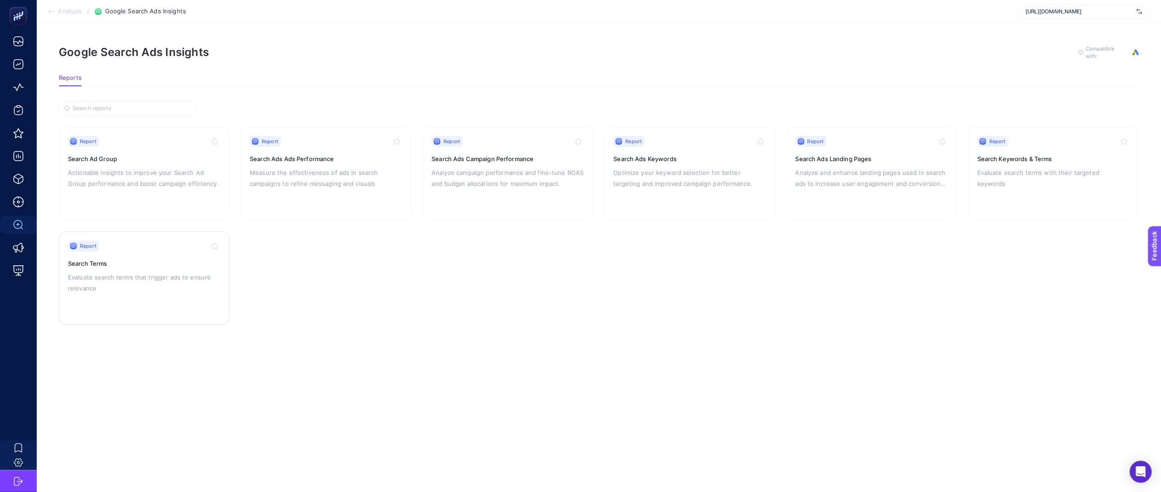
click at [194, 311] on div "Report Search Terms Evaluate search terms that trigger ads to ensure relevance" at bounding box center [144, 278] width 152 height 75
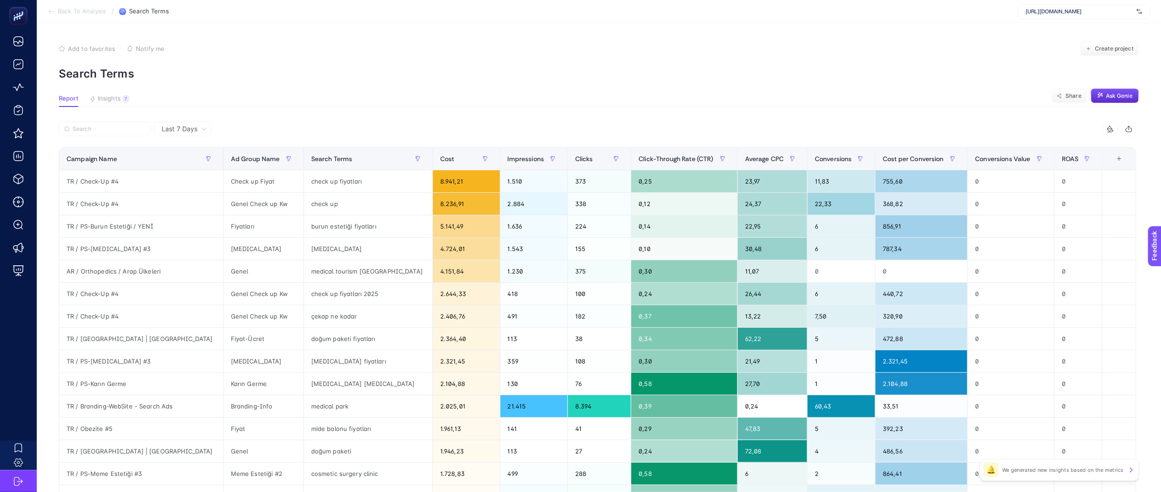
scroll to position [5, 0]
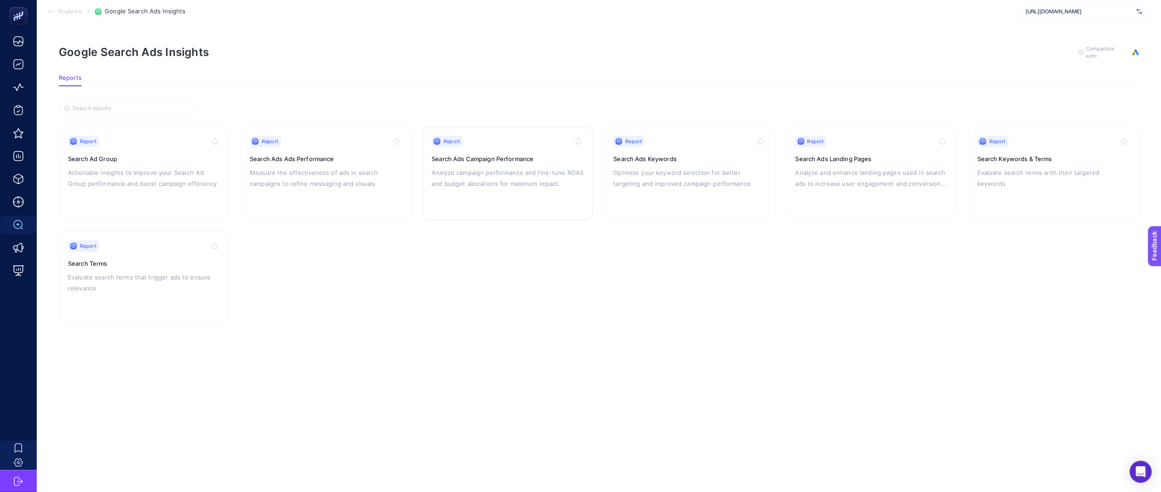
click at [476, 179] on p "Analyze campaign performance and fine-tune ROAS and budget allocations for maxi…" at bounding box center [508, 178] width 152 height 22
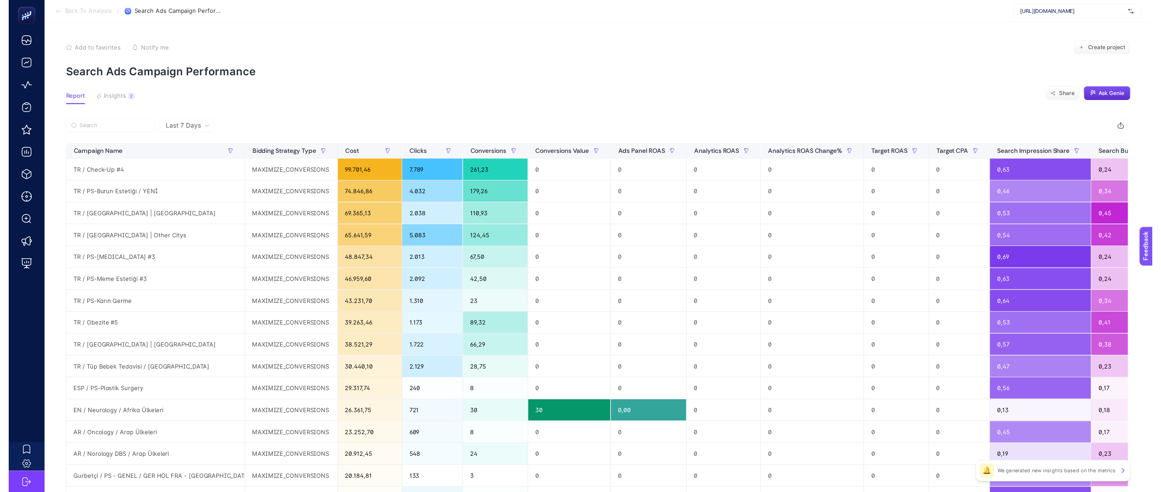
scroll to position [256, 0]
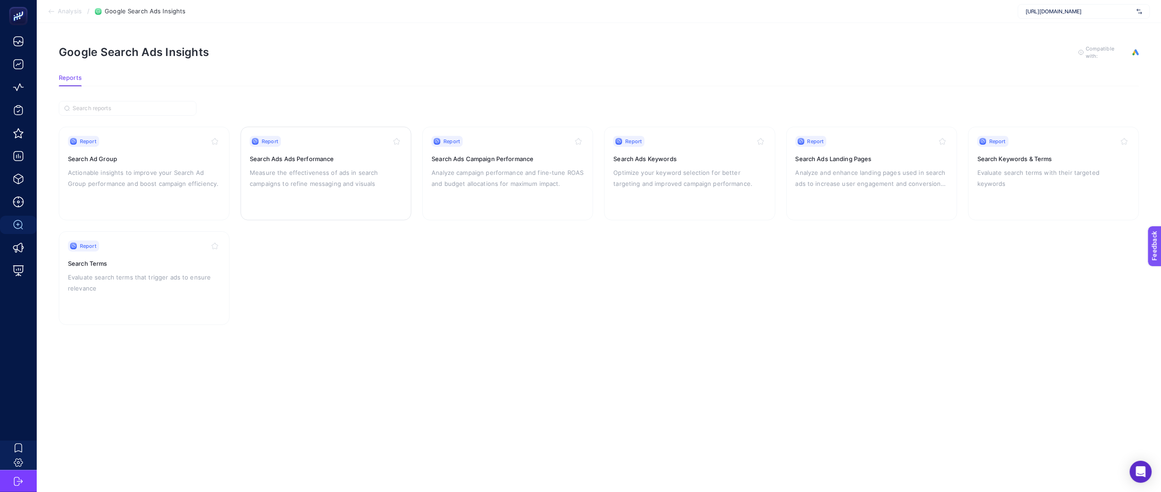
click at [309, 185] on p "Measure the effectiveness of ads in search campaigns to refine messaging and vi…" at bounding box center [326, 178] width 152 height 22
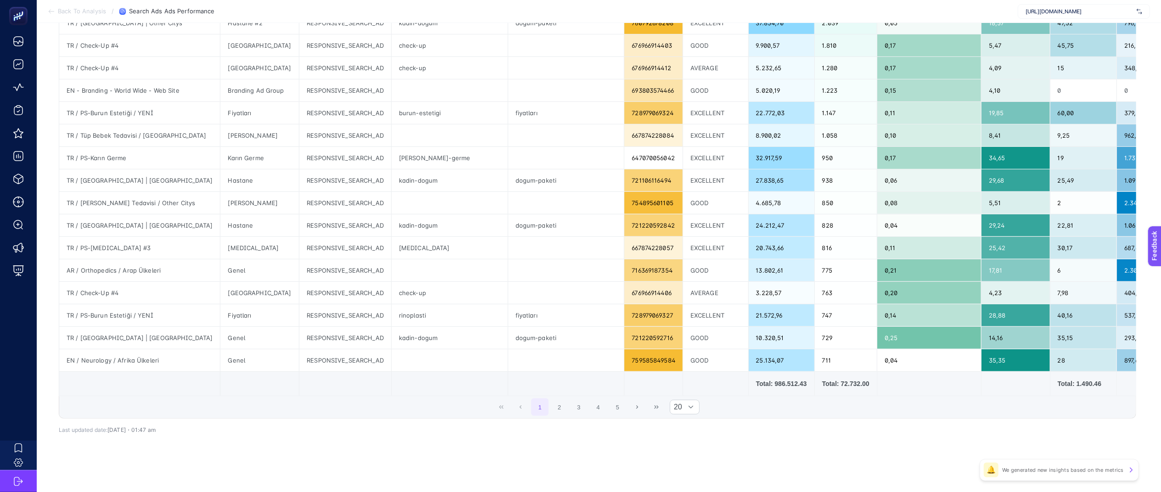
scroll to position [256, 0]
click at [703, 418] on div "1 2 3 4 5 20" at bounding box center [597, 407] width 1077 height 22
click at [698, 402] on div at bounding box center [690, 407] width 17 height 14
click at [678, 446] on li "50" at bounding box center [692, 453] width 30 height 18
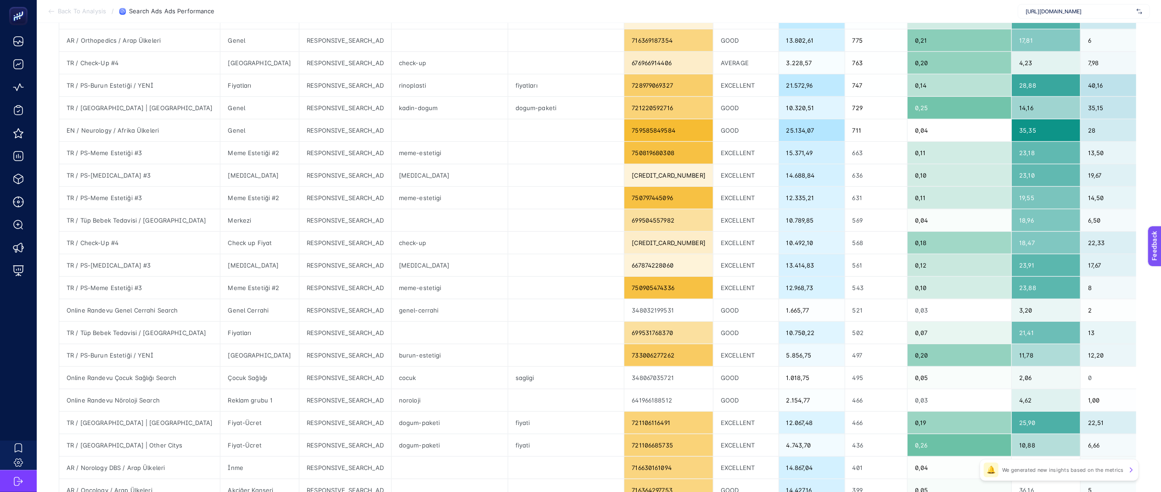
scroll to position [935, 11]
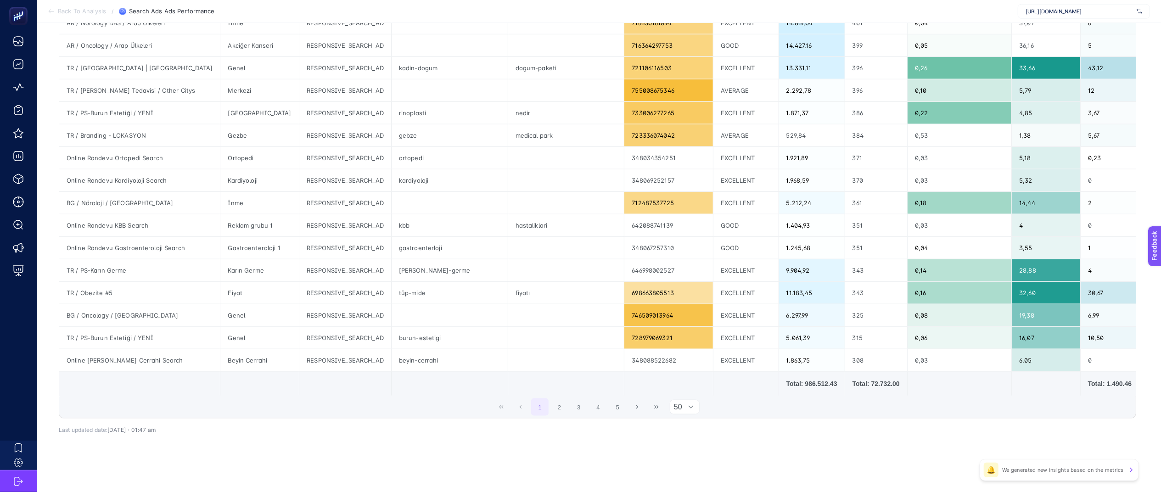
click at [755, 402] on div "1 2 3 4 5 50" at bounding box center [597, 407] width 1077 height 22
click at [779, 377] on td "Total: 986.512.43" at bounding box center [812, 384] width 66 height 24
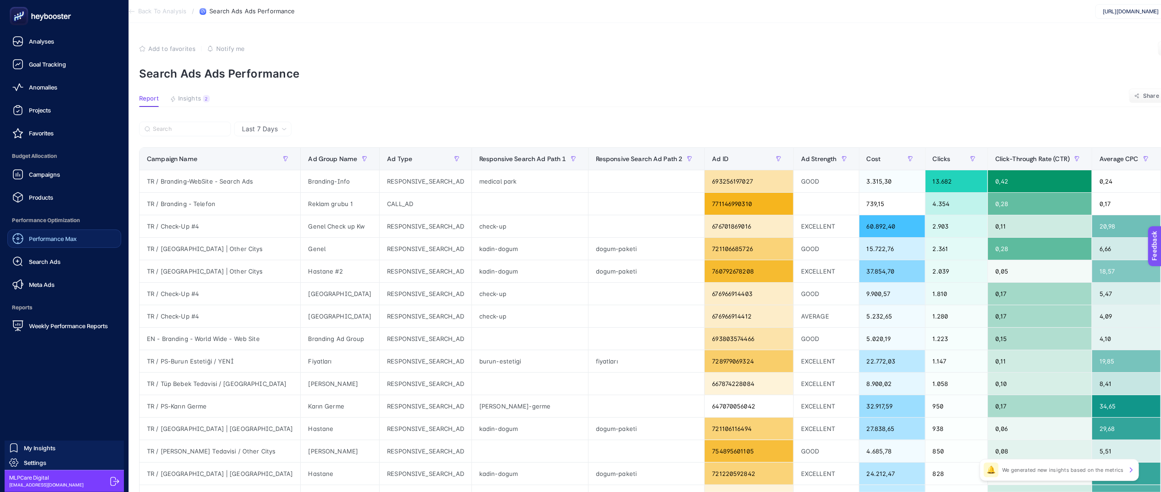
click at [67, 244] on div "Performance Max" at bounding box center [44, 238] width 64 height 11
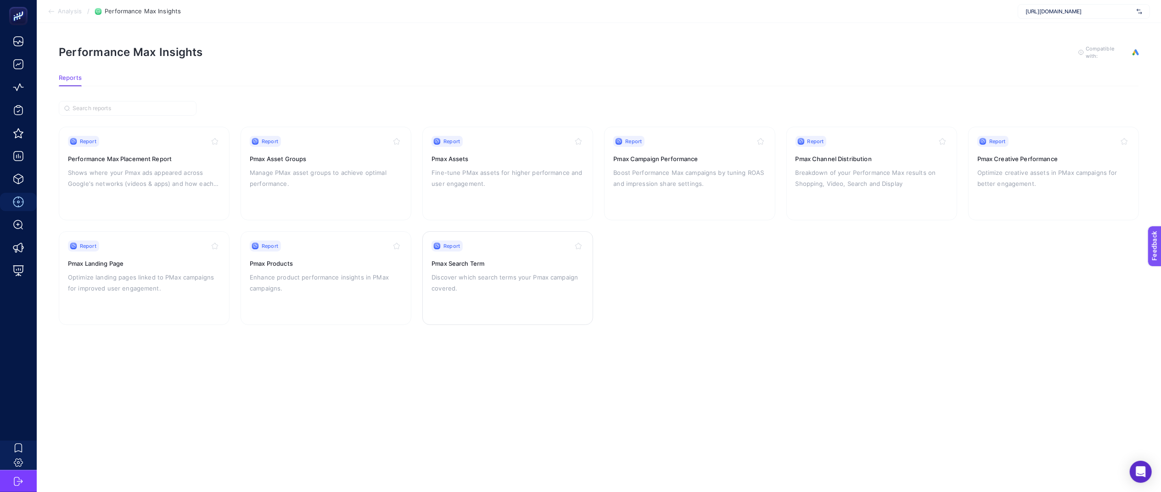
click at [487, 266] on h3 "Pmax Search Term" at bounding box center [508, 263] width 152 height 9
click at [506, 309] on div "Report Pmax Search Term Discover which search terms your Pmax campaign covered." at bounding box center [508, 278] width 152 height 75
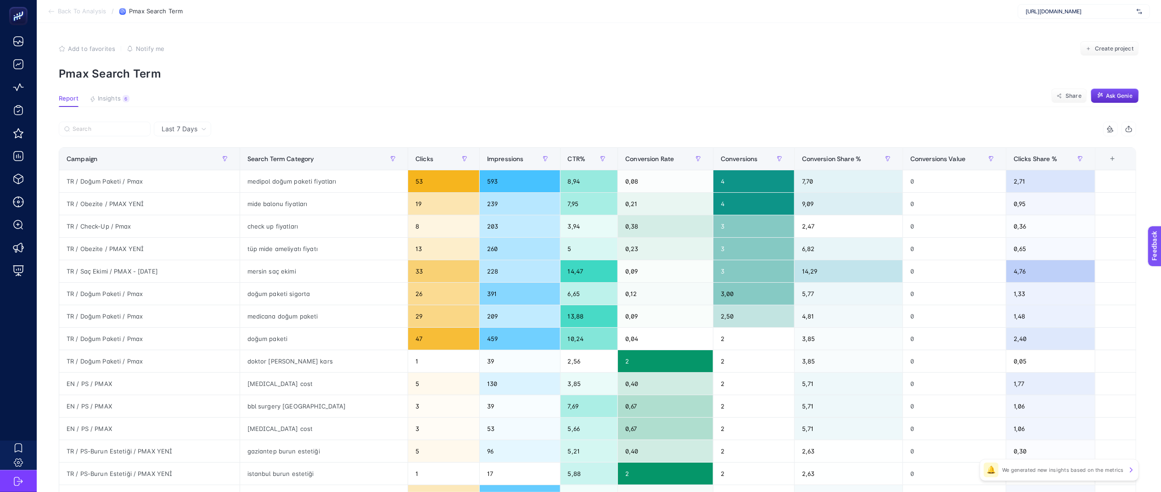
click at [118, 93] on article "Add to favorites false Notify me Create project Pmax Search Term Report Insight…" at bounding box center [599, 382] width 1124 height 718
click at [106, 96] on span "Insights" at bounding box center [109, 98] width 23 height 7
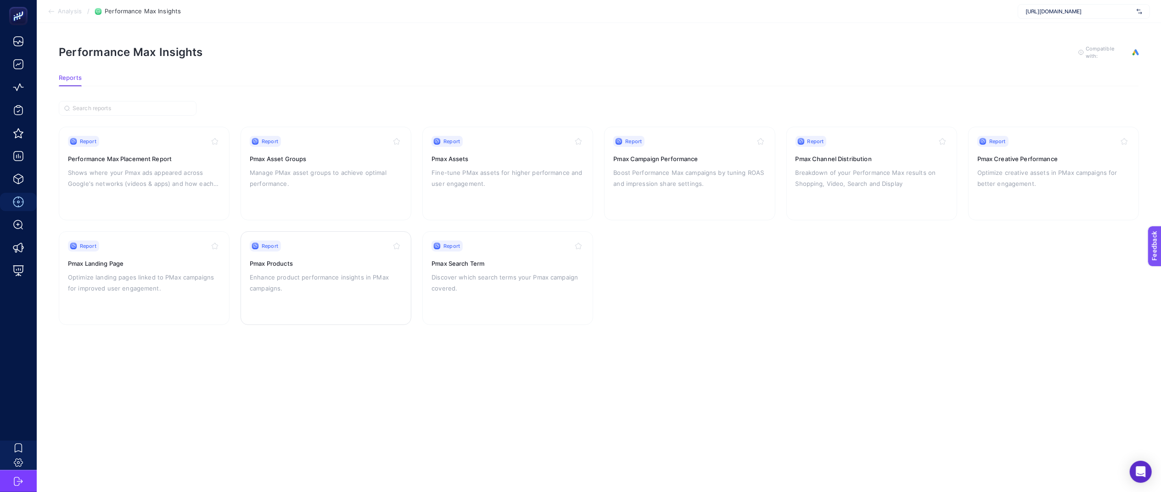
click at [343, 279] on p "Enhance product performance insights in PMax campaigns." at bounding box center [326, 283] width 152 height 22
click at [285, 275] on p "Enhance product performance insights in PMax campaigns." at bounding box center [326, 283] width 152 height 22
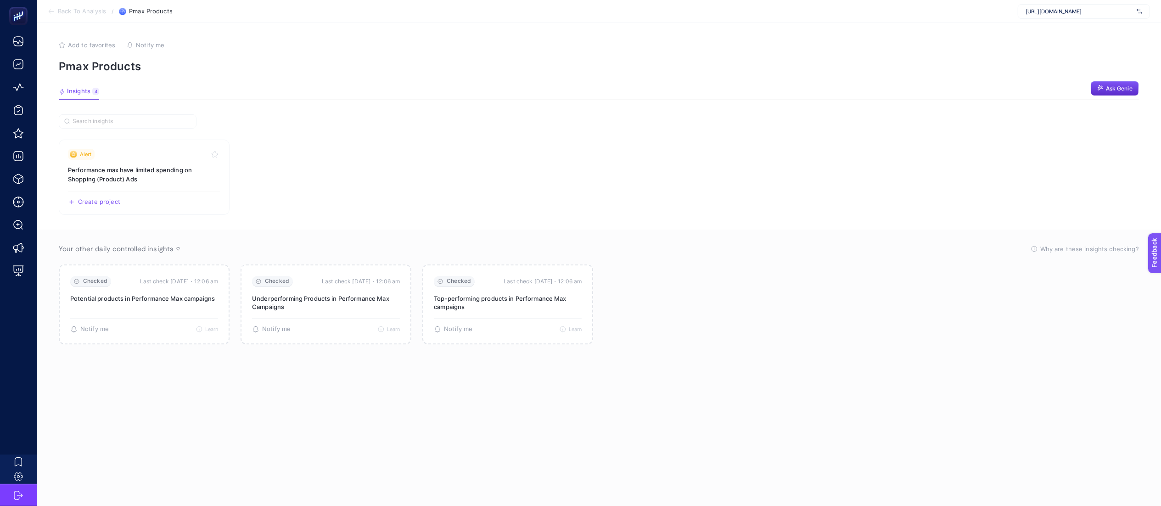
scroll to position [4, 0]
click at [150, 161] on link "Alert Performance max have limited spending on Shopping (Product) Ads Create pr…" at bounding box center [144, 173] width 171 height 75
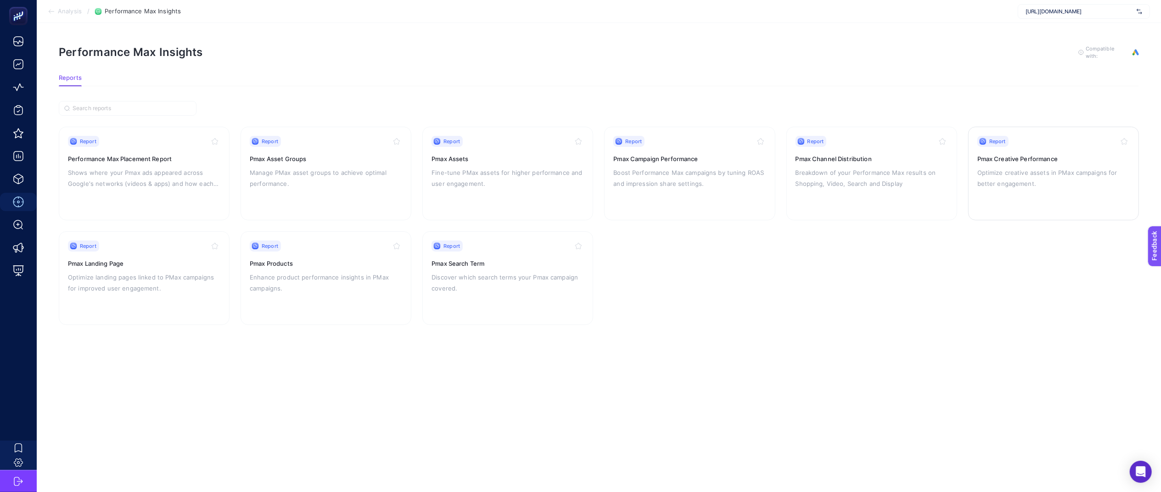
click at [1017, 181] on p "Optimize creative assets in PMax campaigns for better engagement." at bounding box center [1053, 178] width 152 height 22
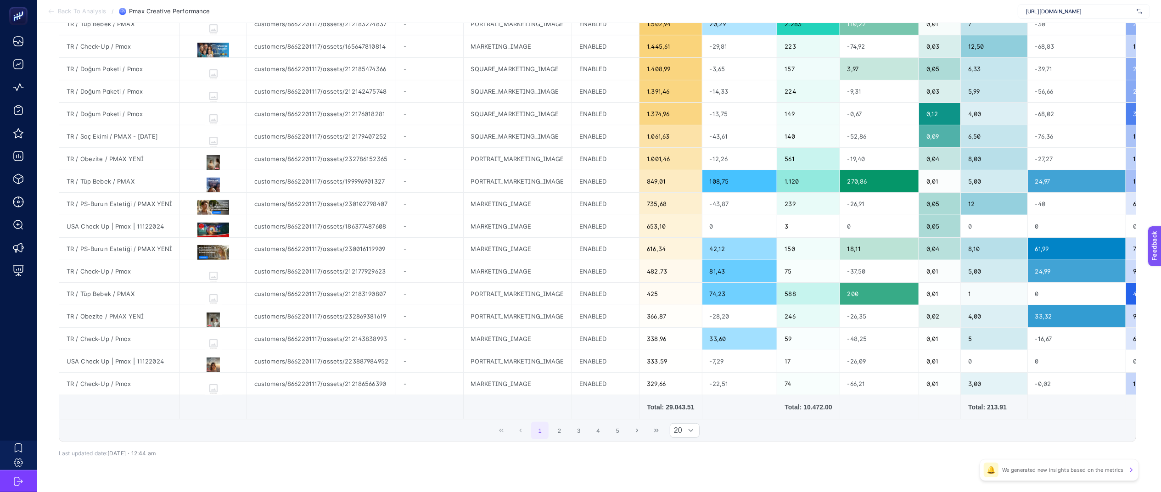
scroll to position [256, 0]
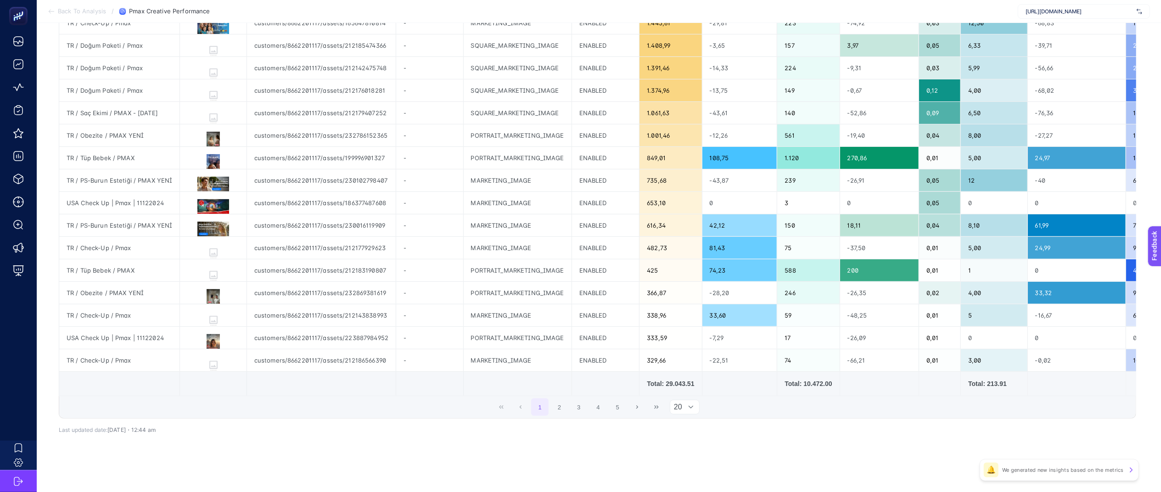
click at [682, 411] on span "20" at bounding box center [676, 407] width 12 height 14
click at [691, 448] on li "50" at bounding box center [692, 453] width 30 height 18
click at [677, 448] on li "50" at bounding box center [692, 453] width 30 height 18
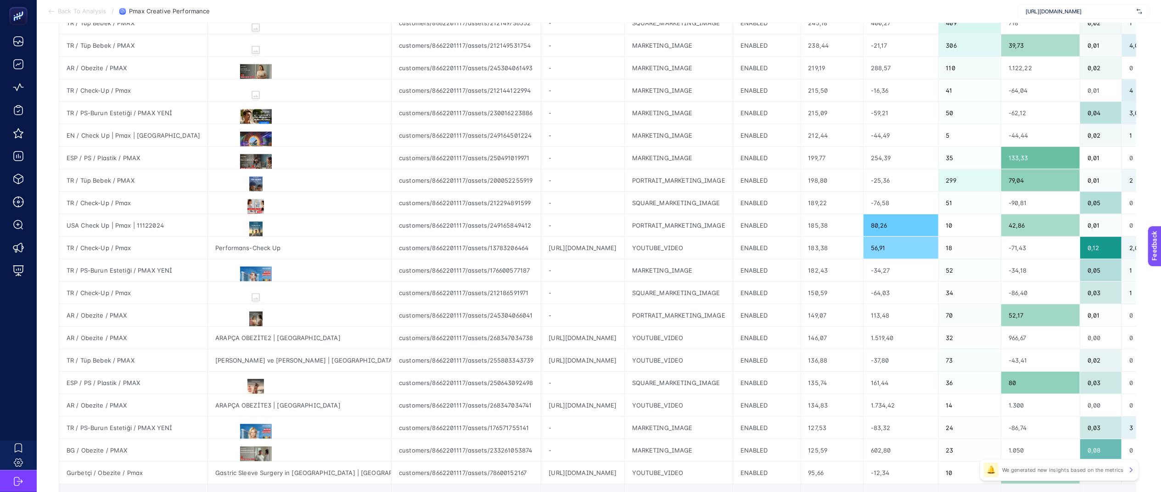
scroll to position [935, 11]
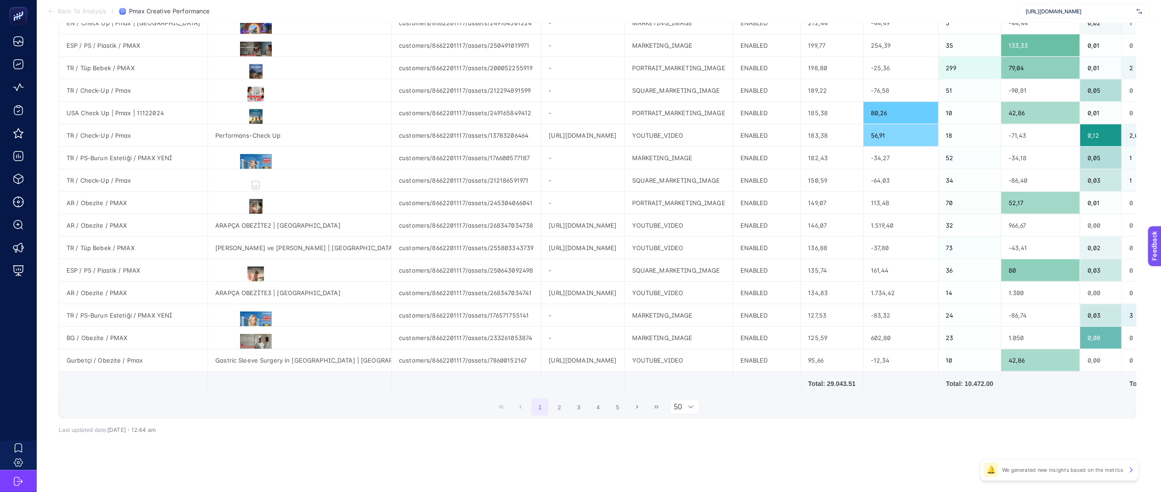
click at [721, 417] on div "1 2 3 4 5 50" at bounding box center [597, 407] width 1077 height 22
click at [610, 409] on button "5" at bounding box center [617, 407] width 17 height 17
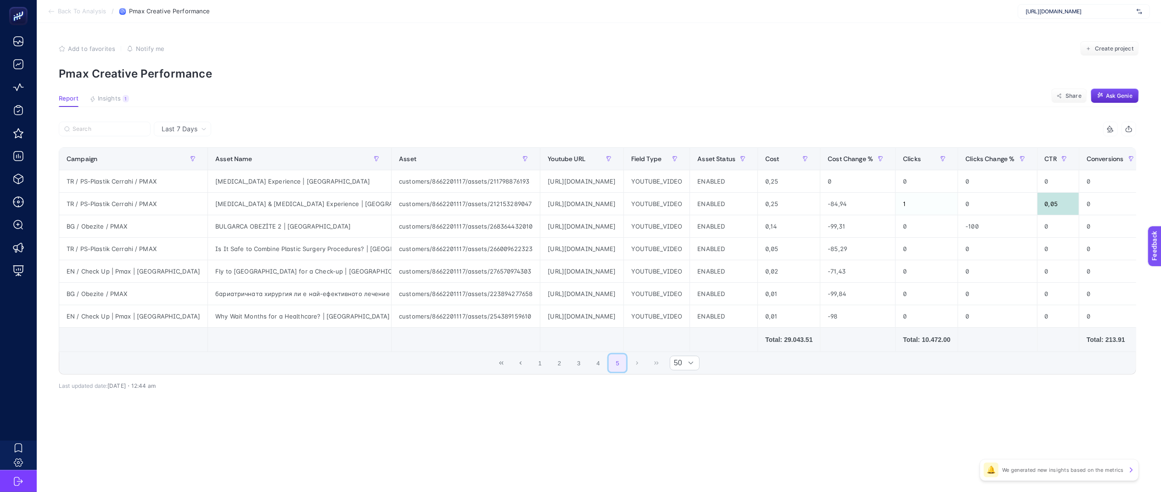
scroll to position [0, 0]
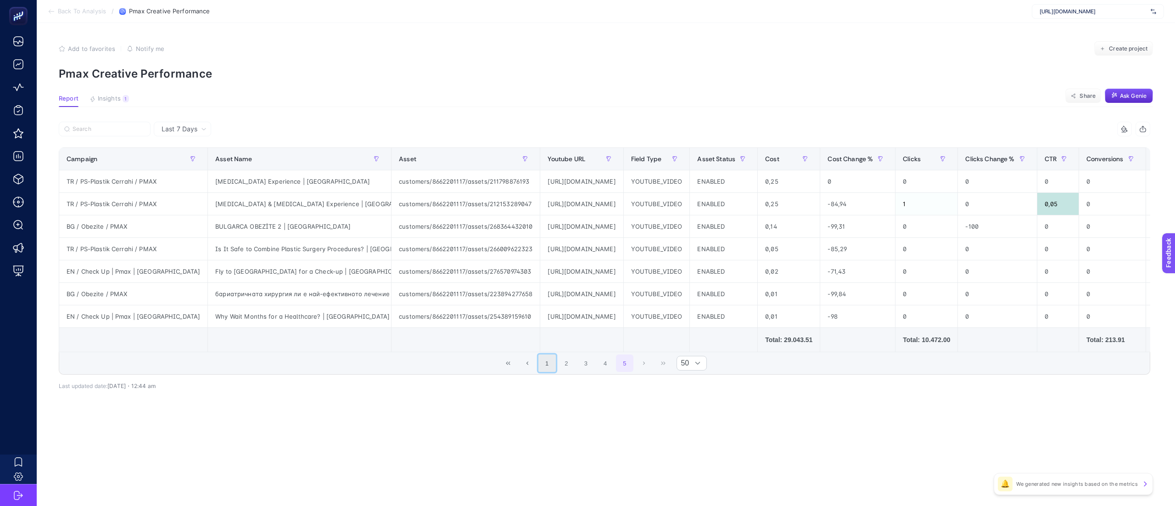
click at [550, 368] on button "1" at bounding box center [547, 362] width 17 height 17
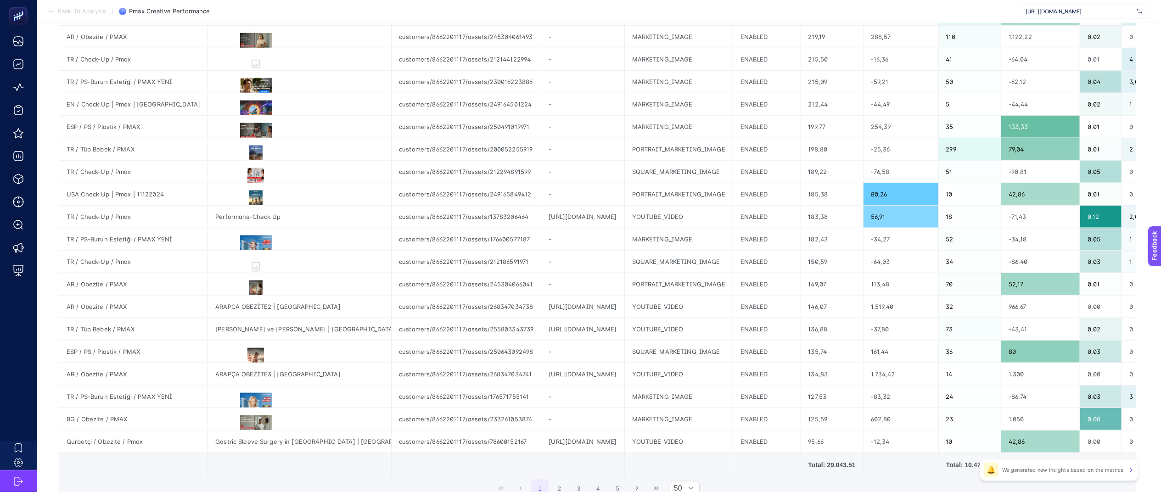
scroll to position [935, 0]
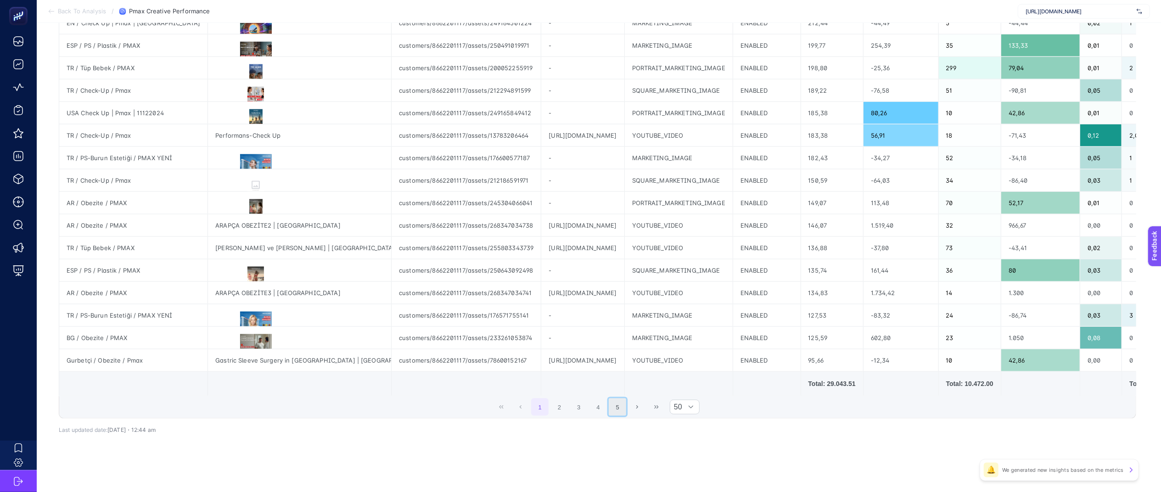
click at [624, 407] on button "5" at bounding box center [617, 407] width 17 height 17
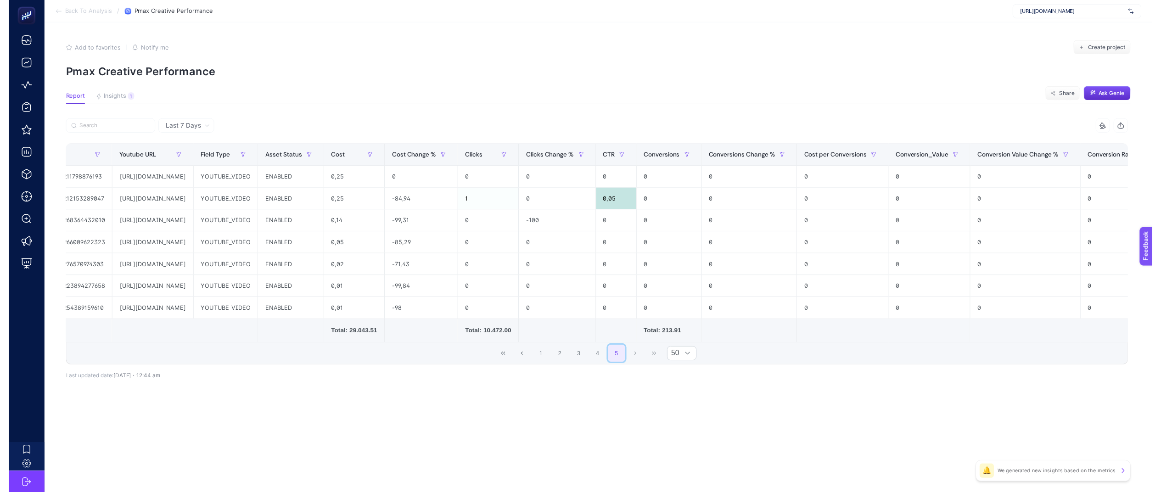
scroll to position [0, 433]
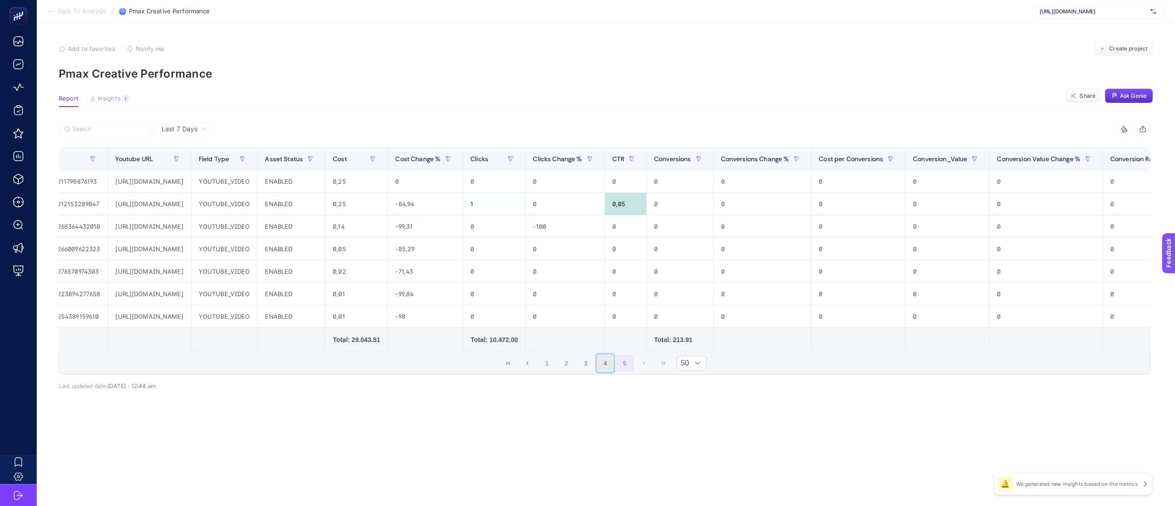
click at [605, 370] on button "4" at bounding box center [605, 362] width 17 height 17
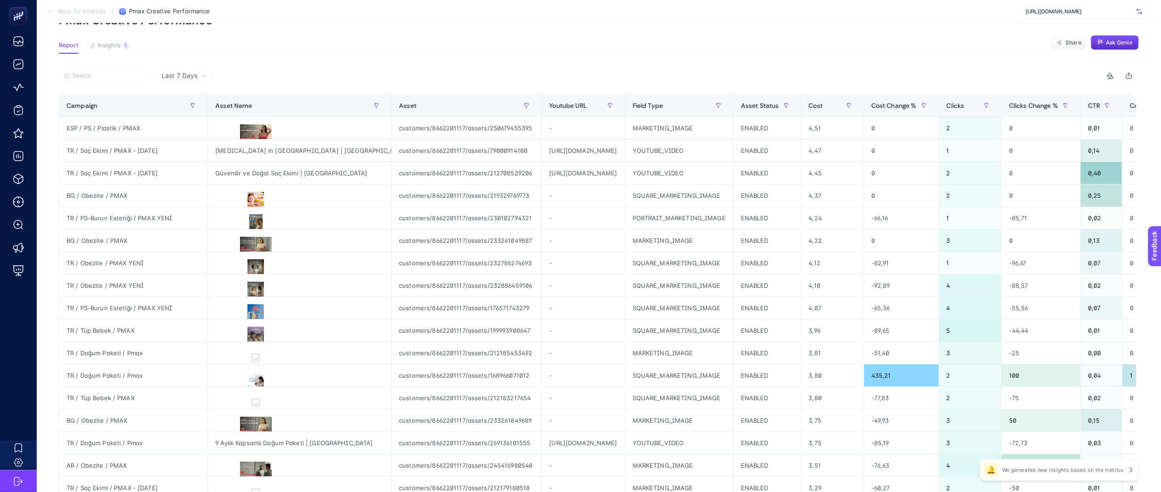
scroll to position [0, 0]
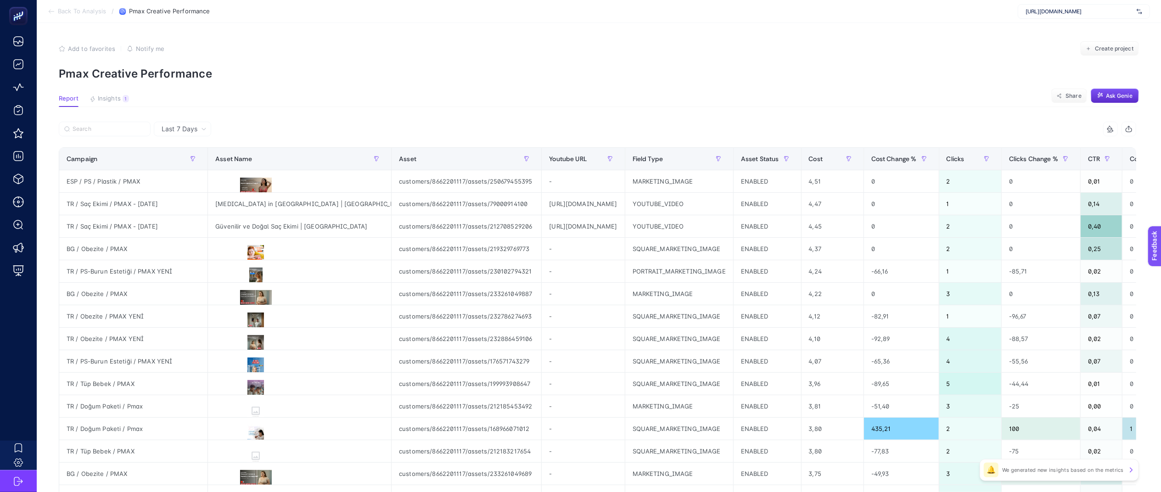
click at [200, 128] on div "Last 7 Days" at bounding box center [184, 129] width 52 height 6
click at [202, 134] on div "Last 7 Days" at bounding box center [182, 129] width 57 height 15
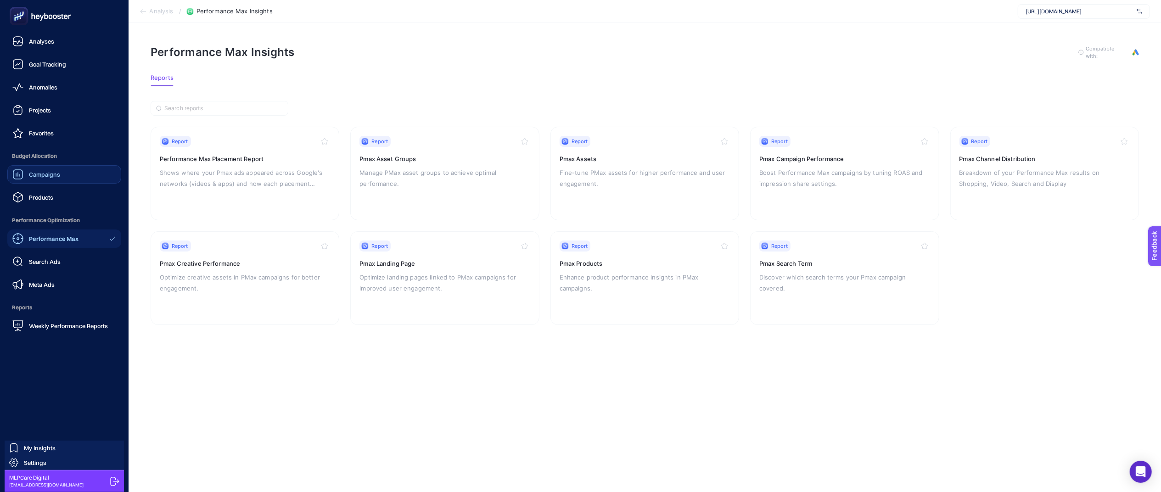
click at [48, 181] on link "Campaigns" at bounding box center [64, 174] width 114 height 18
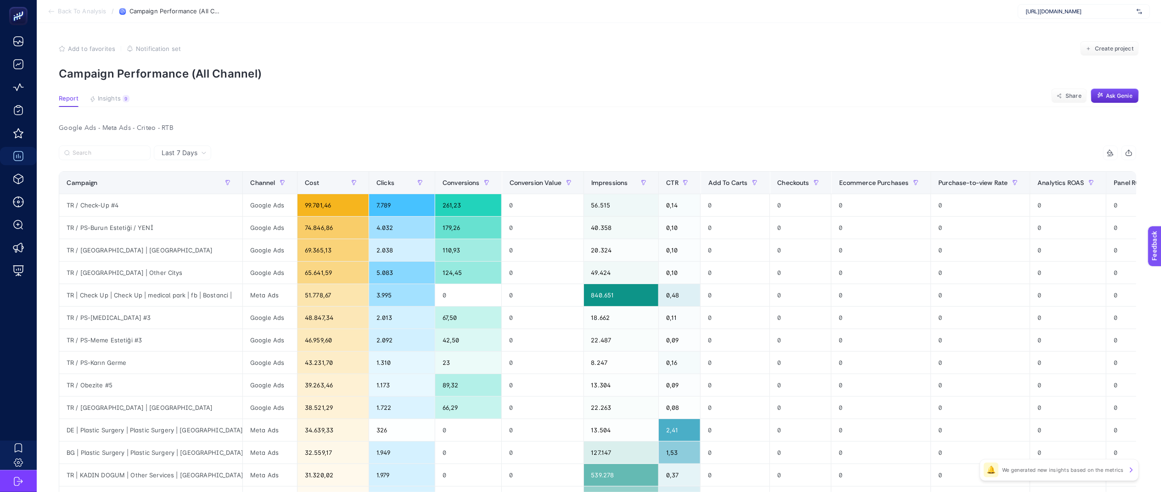
click at [655, 139] on div "Google Ads - Meta Ads - Criteo - RTB Last 7 Days 14 items selected Campaign Cha…" at bounding box center [597, 434] width 1092 height 624
click at [375, 142] on div "Google Ads - Meta Ads - Criteo - RTB Last 7 Days 14 items selected Campaign Cha…" at bounding box center [597, 434] width 1092 height 624
click at [404, 135] on div "Google Ads - Meta Ads - Criteo - RTB Last 7 Days 14 items selected Campaign Cha…" at bounding box center [597, 434] width 1092 height 624
click at [649, 107] on article "Add to favorites false Notification set Create project Campaign Performance (Al…" at bounding box center [599, 394] width 1124 height 742
click at [629, 129] on div "Google Ads - Meta Ads - Criteo - RTB" at bounding box center [597, 128] width 1092 height 13
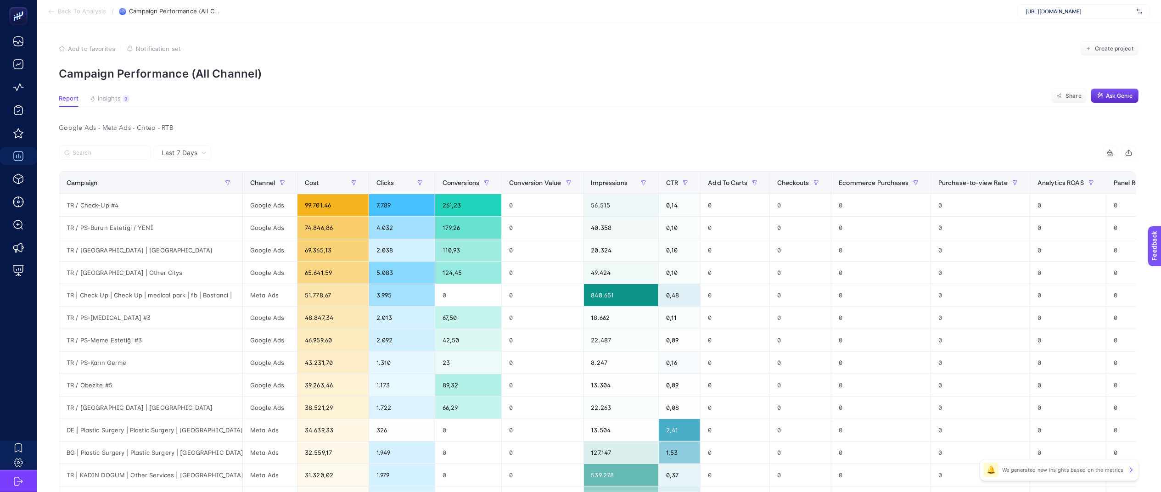
scroll to position [0, 139]
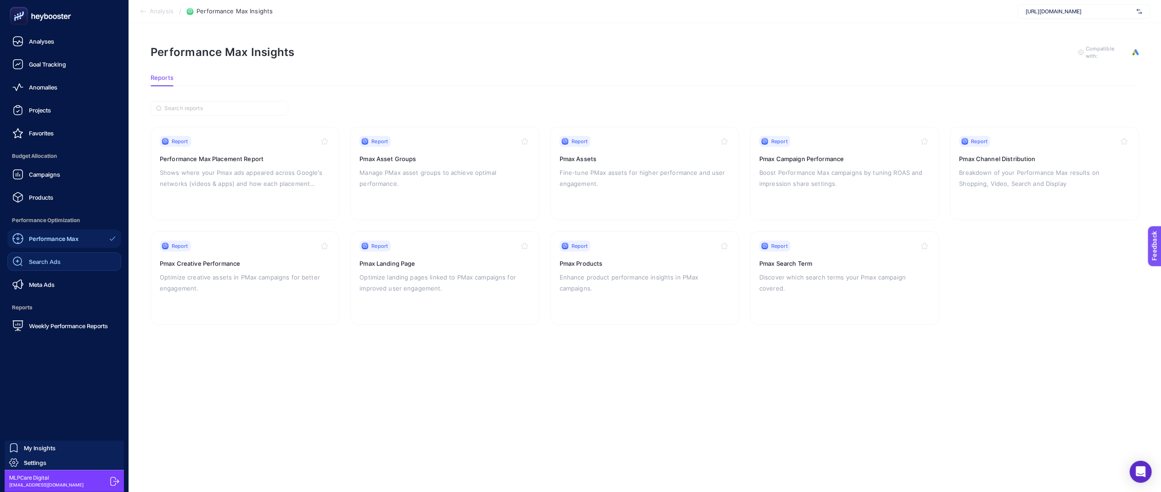
click at [56, 263] on span "Search Ads" at bounding box center [45, 261] width 32 height 7
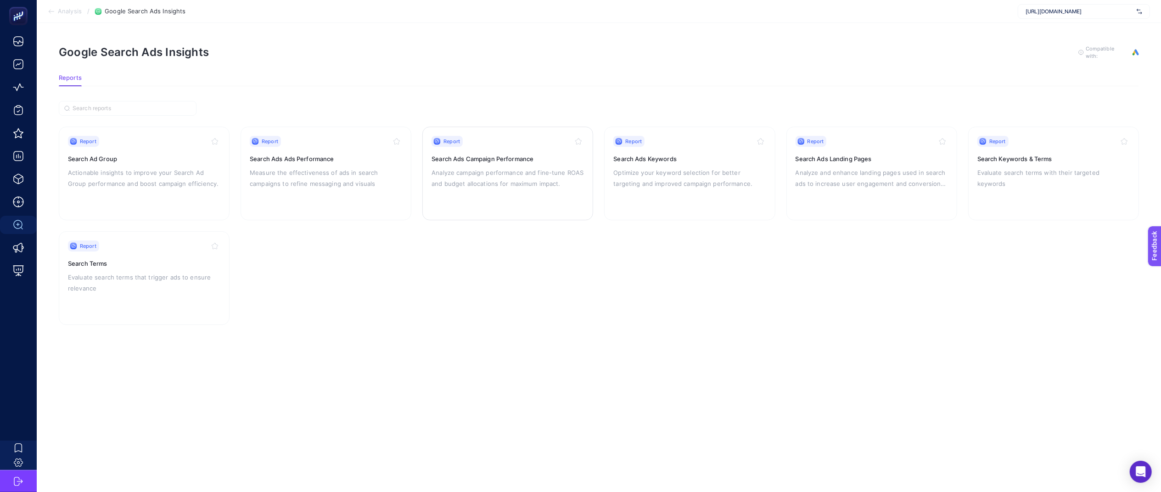
click at [511, 176] on p "Analyze campaign performance and fine-tune ROAS and budget allocations for maxi…" at bounding box center [508, 178] width 152 height 22
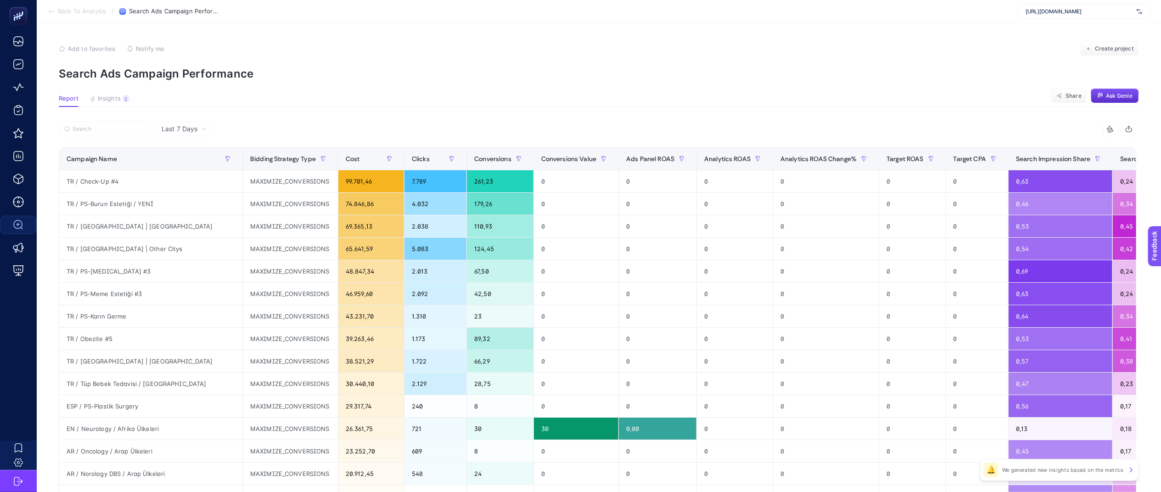
click at [841, 128] on div "14 items selected" at bounding box center [867, 129] width 539 height 15
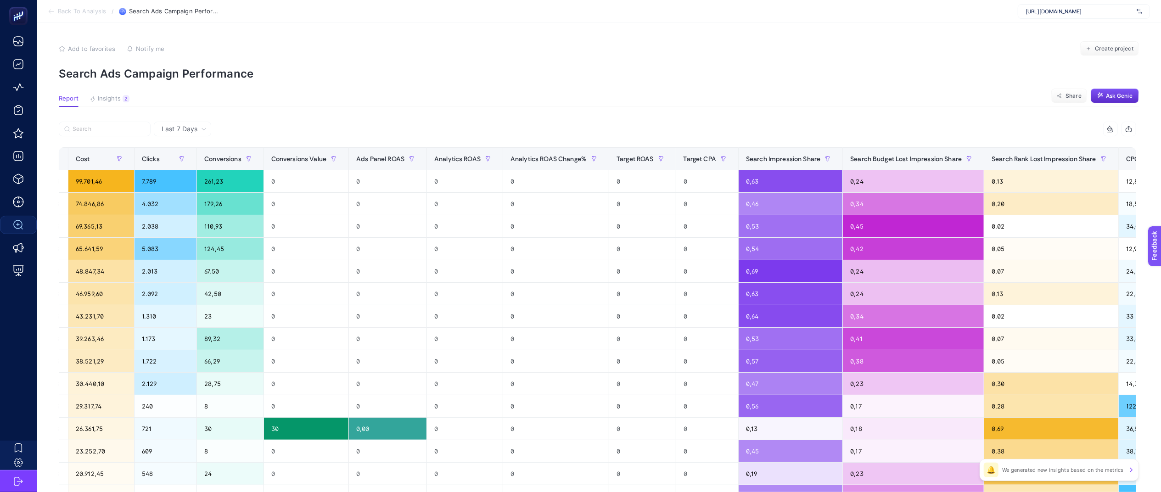
scroll to position [0, 357]
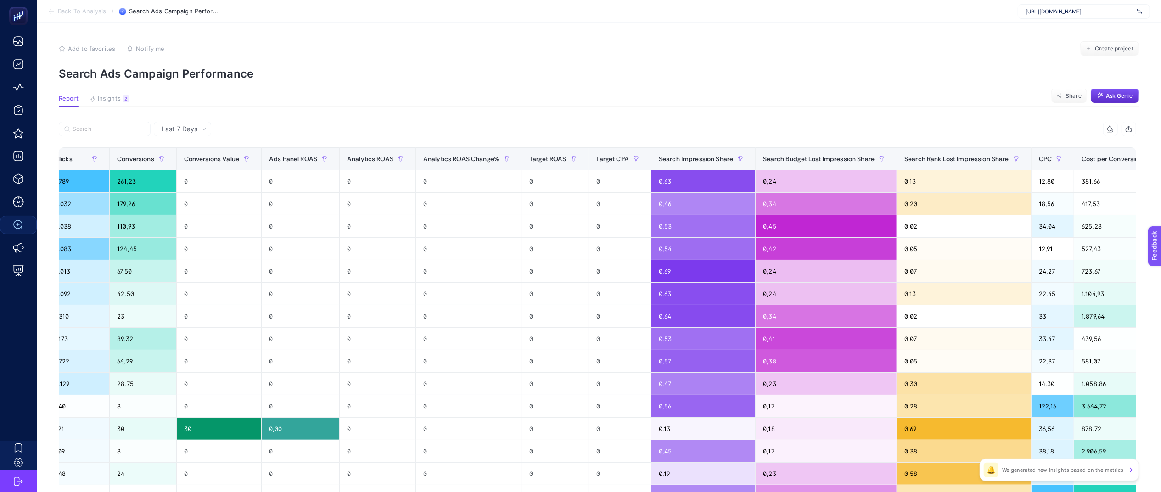
click at [1174, 162] on div "+" at bounding box center [1182, 158] width 17 height 7
click at [1061, 232] on div "CPC Change %" at bounding box center [1057, 232] width 36 height 8
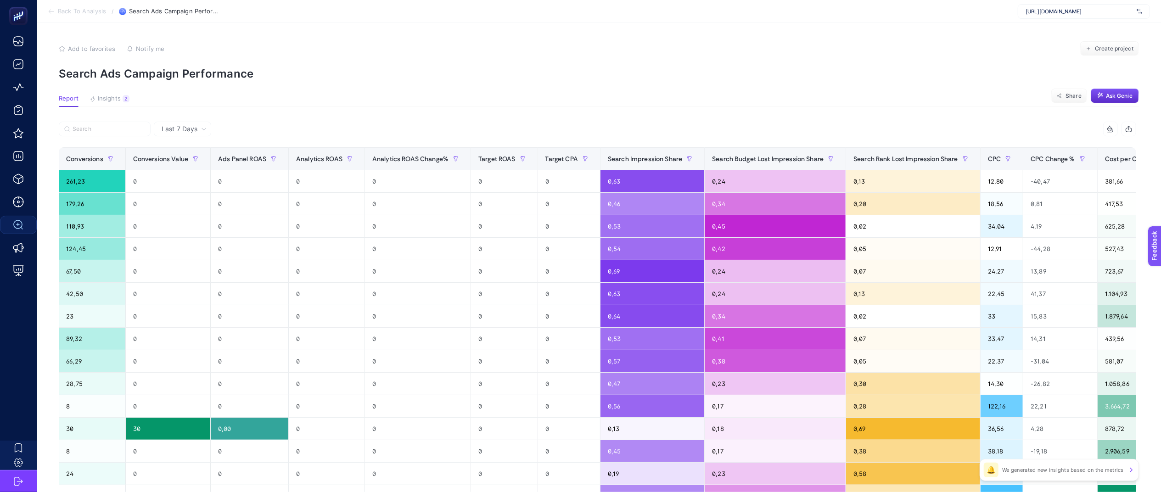
scroll to position [0, 410]
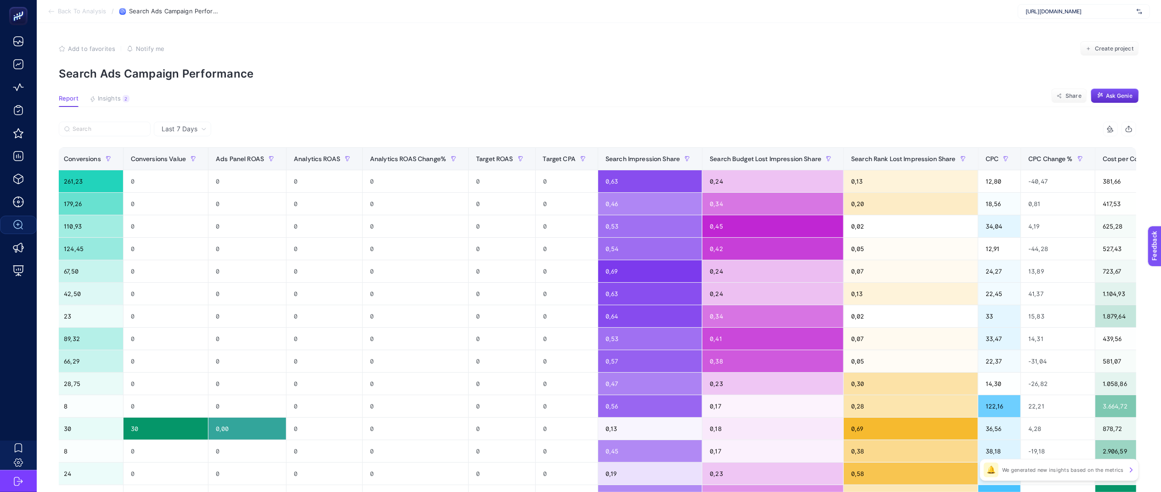
click at [1133, 127] on icon "button" at bounding box center [1128, 128] width 7 height 7
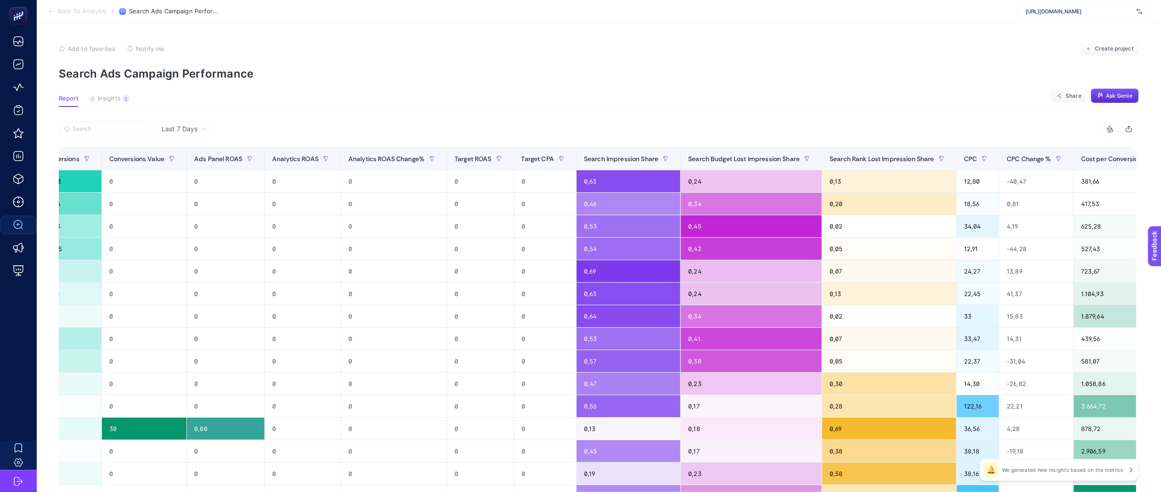
click at [1173, 159] on div "+" at bounding box center [1181, 158] width 17 height 7
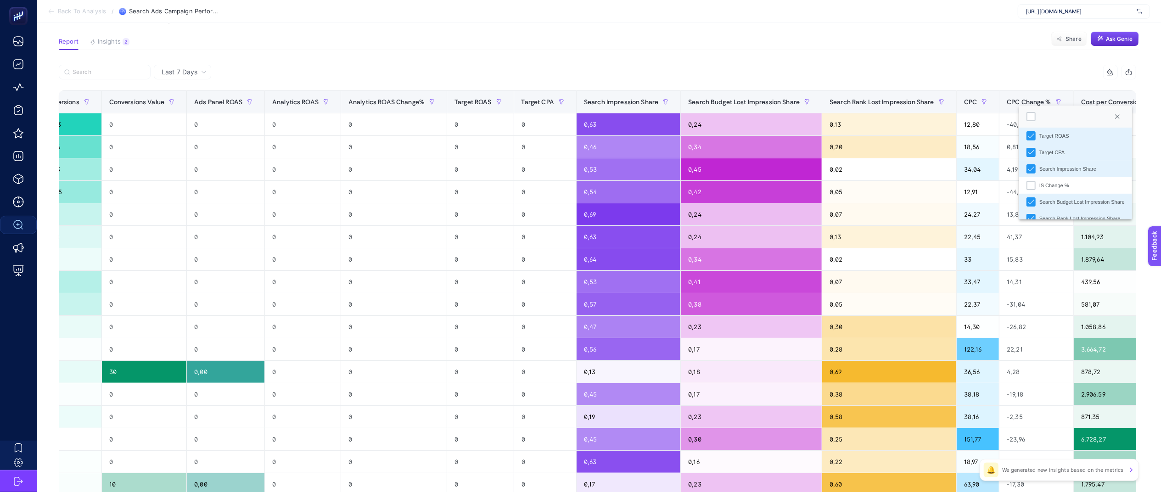
scroll to position [231, 0]
click at [1027, 191] on div "IS Change %" at bounding box center [1031, 189] width 9 height 9
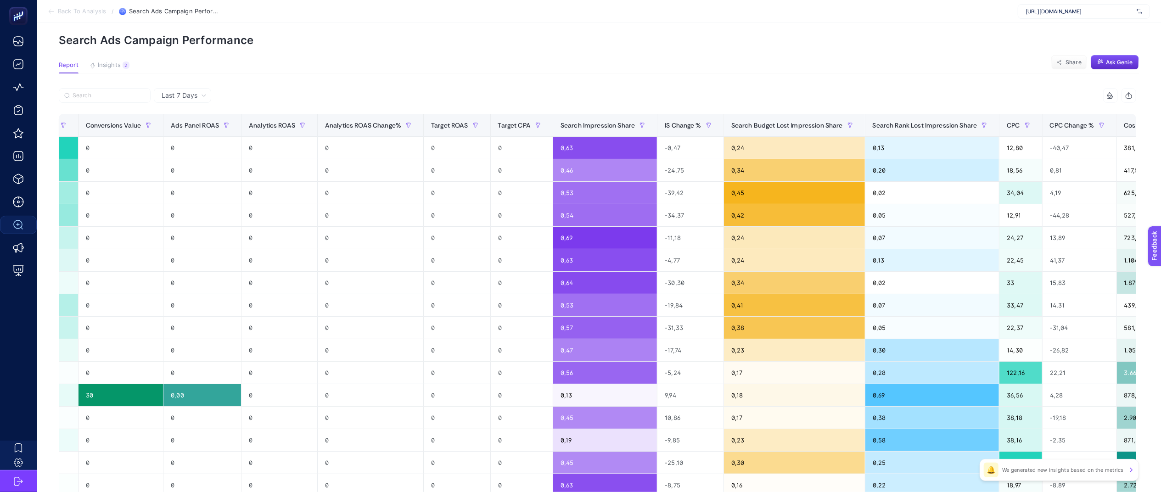
scroll to position [0, 500]
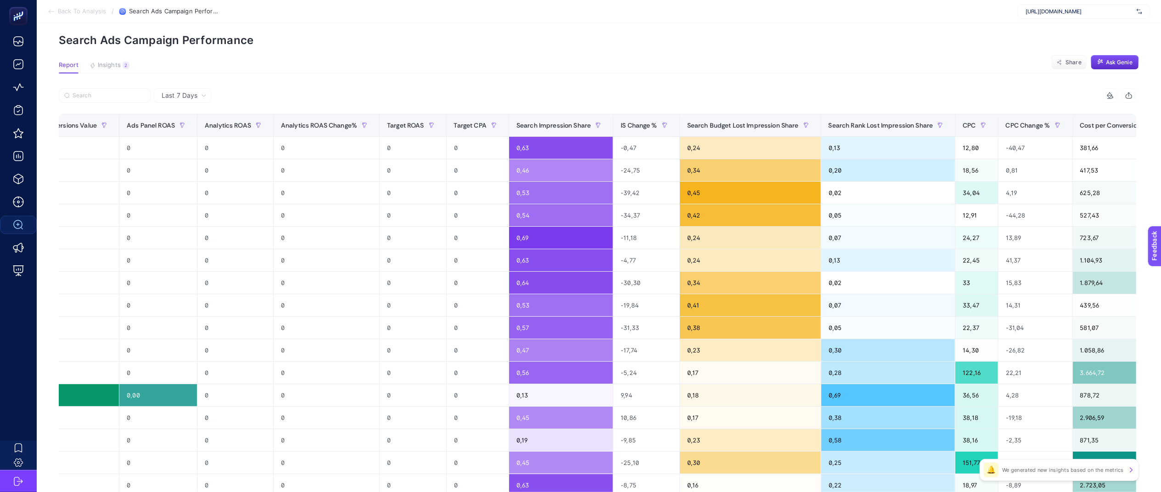
click at [1163, 129] on th "18 items selected +" at bounding box center [1180, 125] width 34 height 22
click at [1172, 124] on div "+" at bounding box center [1180, 125] width 17 height 7
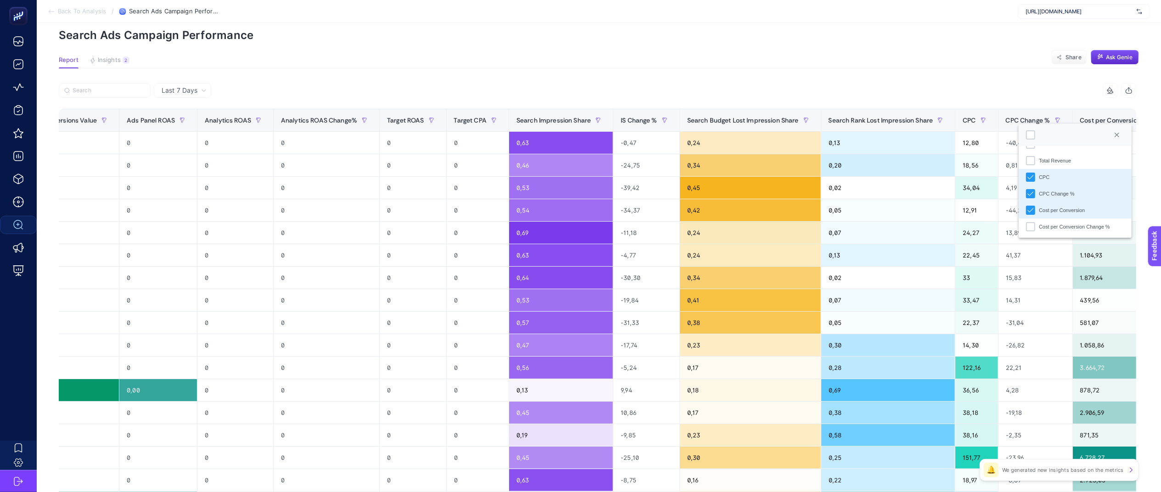
scroll to position [378, 0]
click at [1026, 227] on div "Cost per Conversion Change %" at bounding box center [1030, 225] width 9 height 9
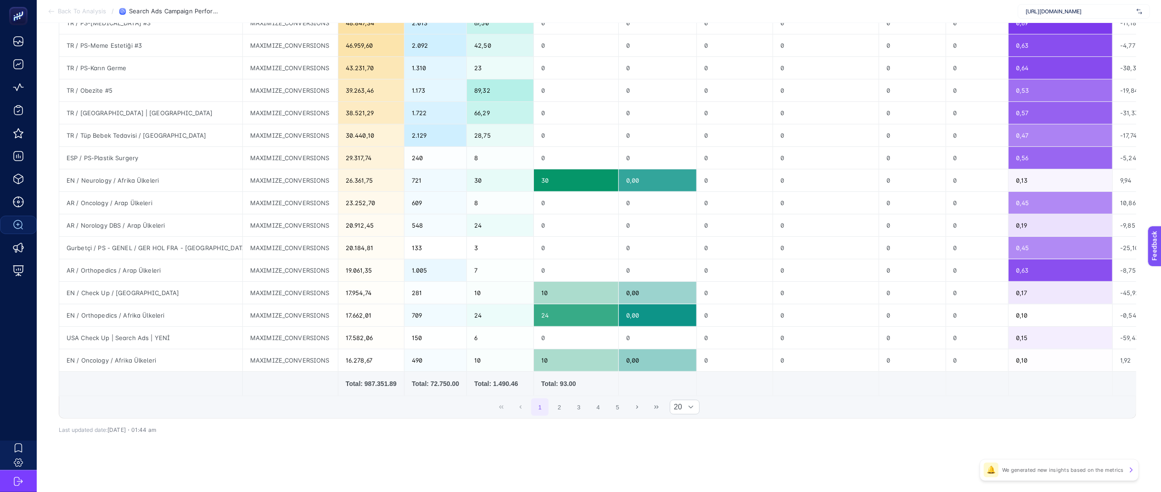
scroll to position [0, 11]
